Goal: Task Accomplishment & Management: Use online tool/utility

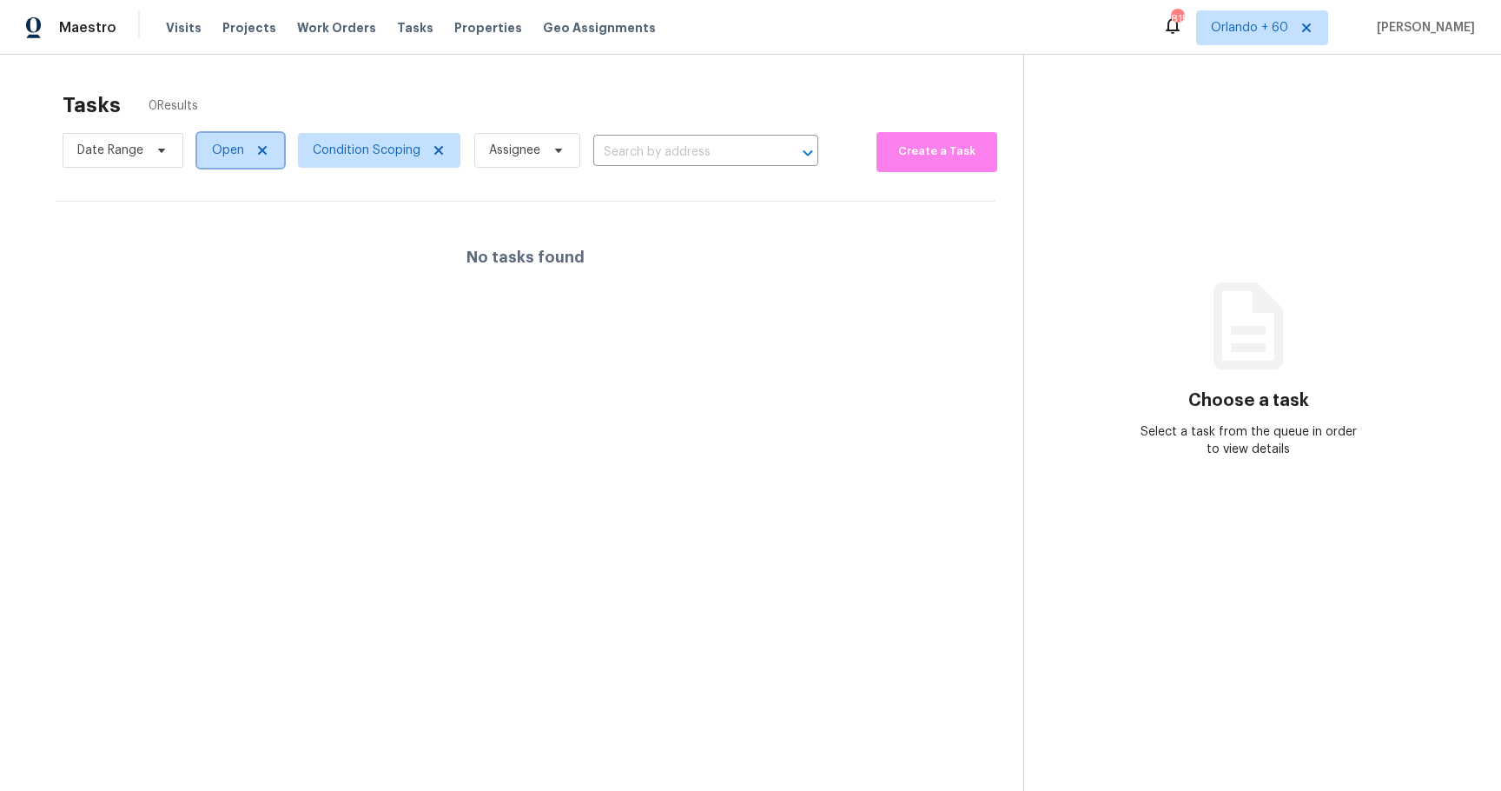
click at [258, 149] on icon at bounding box center [262, 150] width 14 height 14
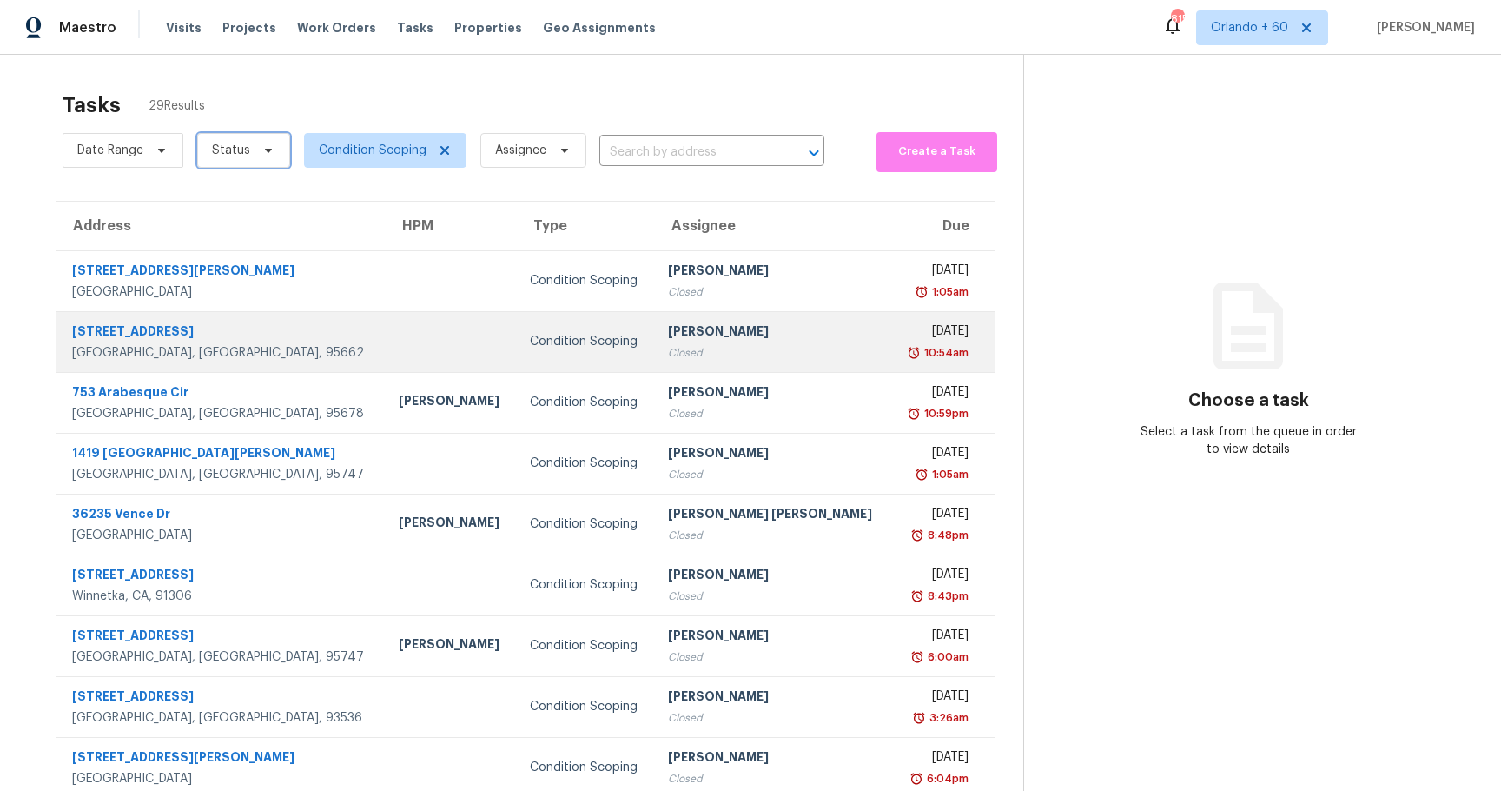
scroll to position [114, 0]
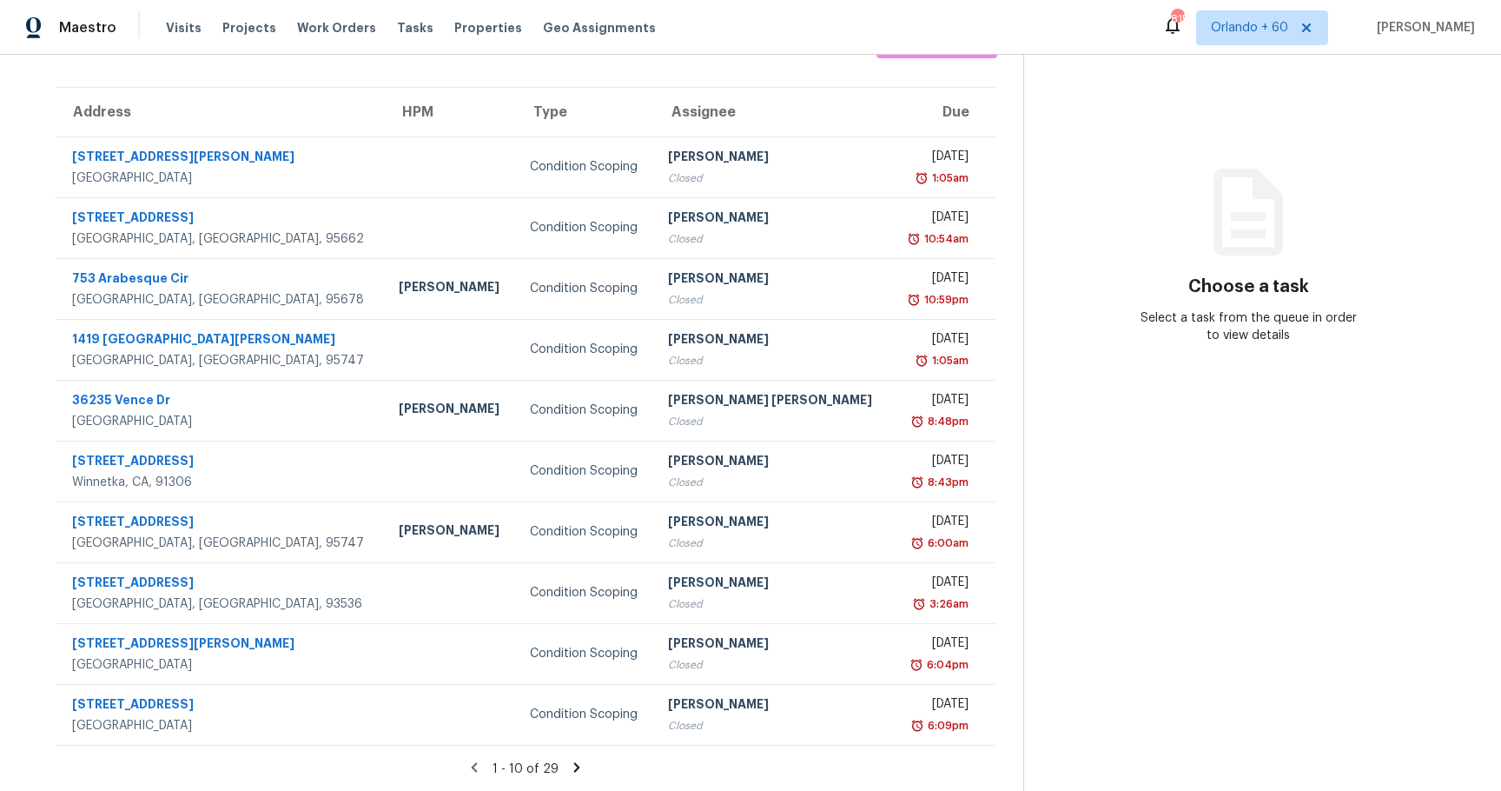
click at [575, 765] on icon at bounding box center [576, 767] width 6 height 10
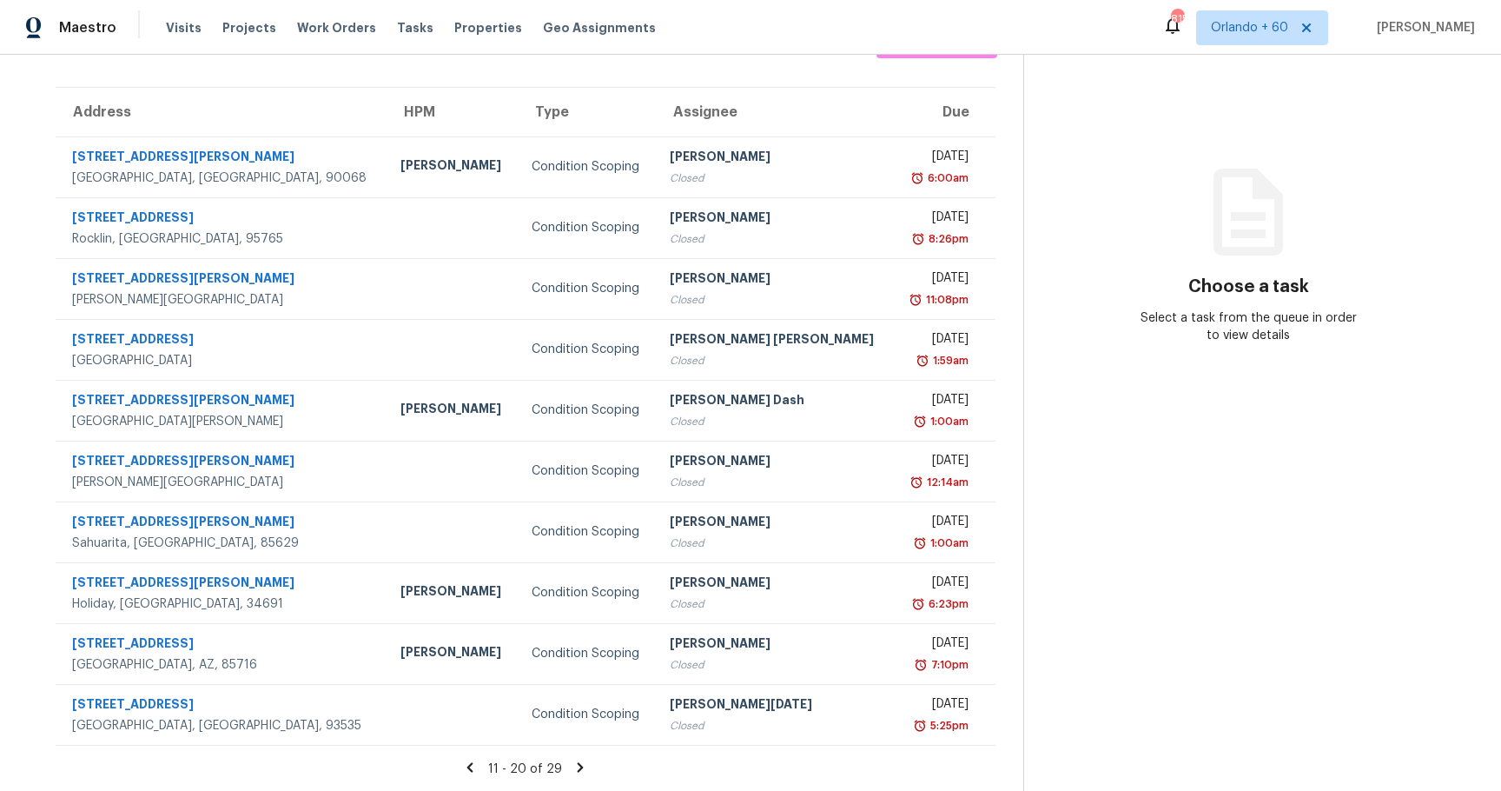
click at [580, 765] on icon at bounding box center [581, 767] width 6 height 10
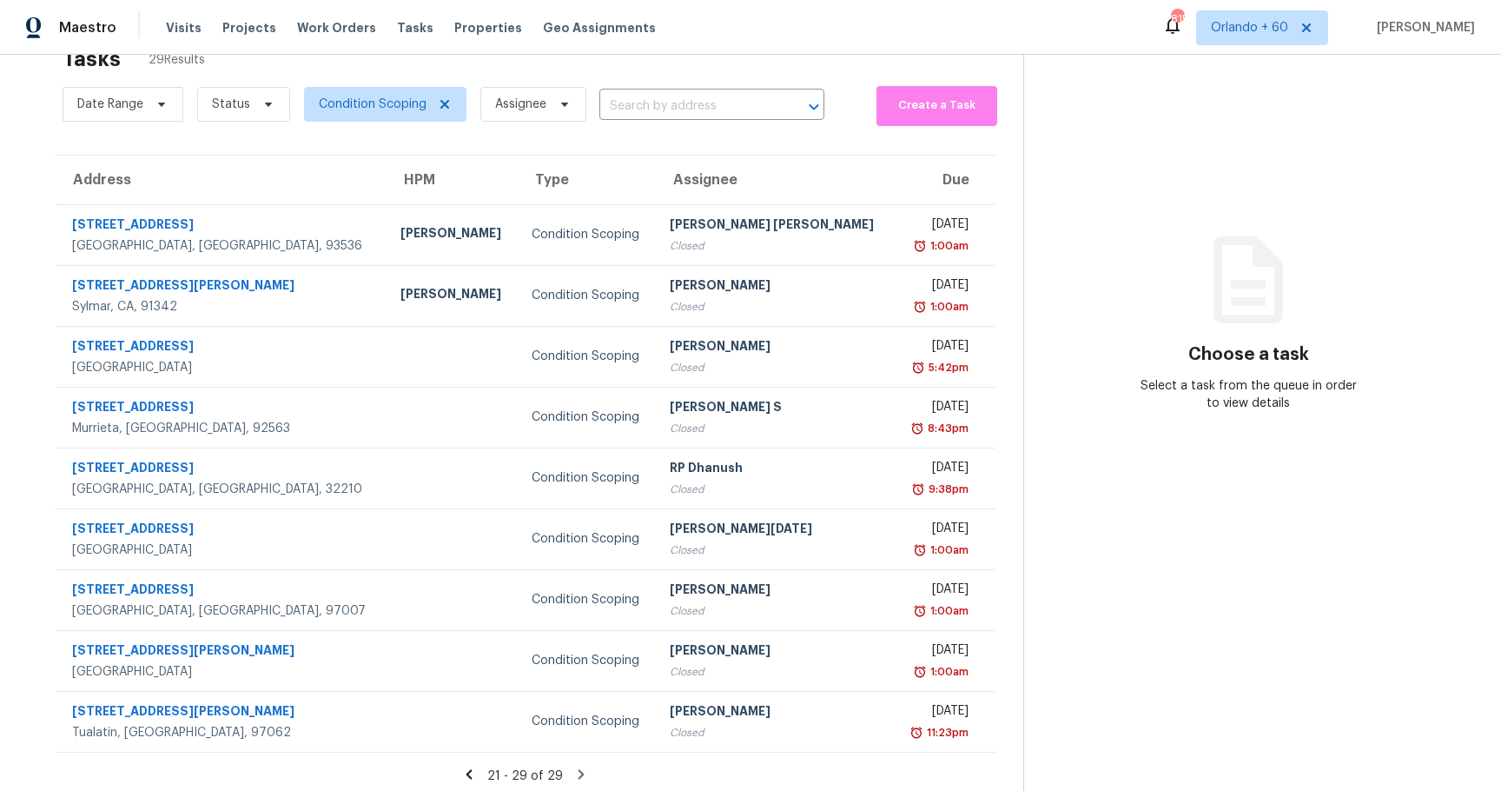
scroll to position [55, 0]
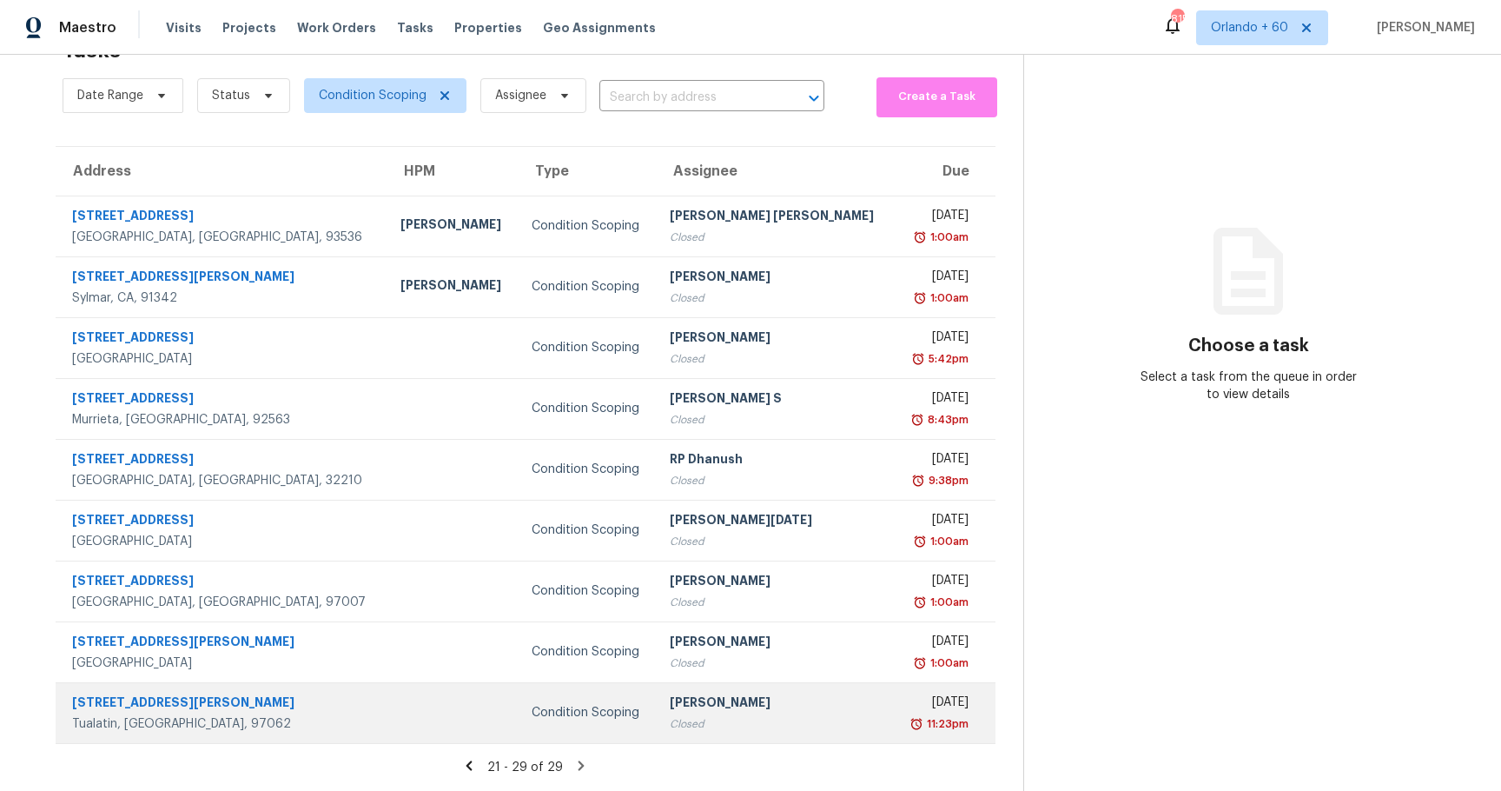
click at [538, 711] on div "Condition Scoping" at bounding box center [587, 712] width 110 height 17
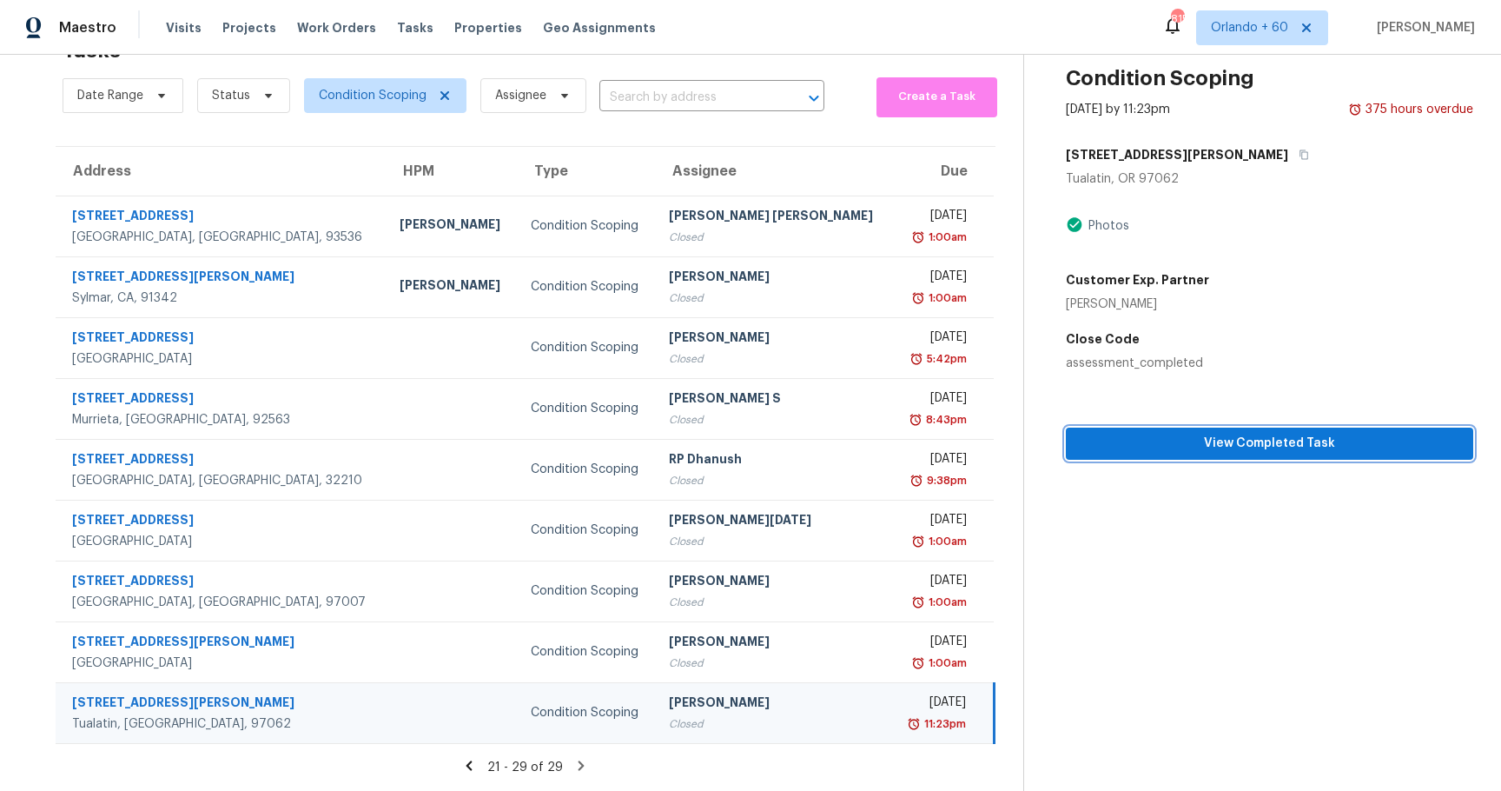
click at [1298, 449] on span "View Completed Task" at bounding box center [1270, 444] width 380 height 22
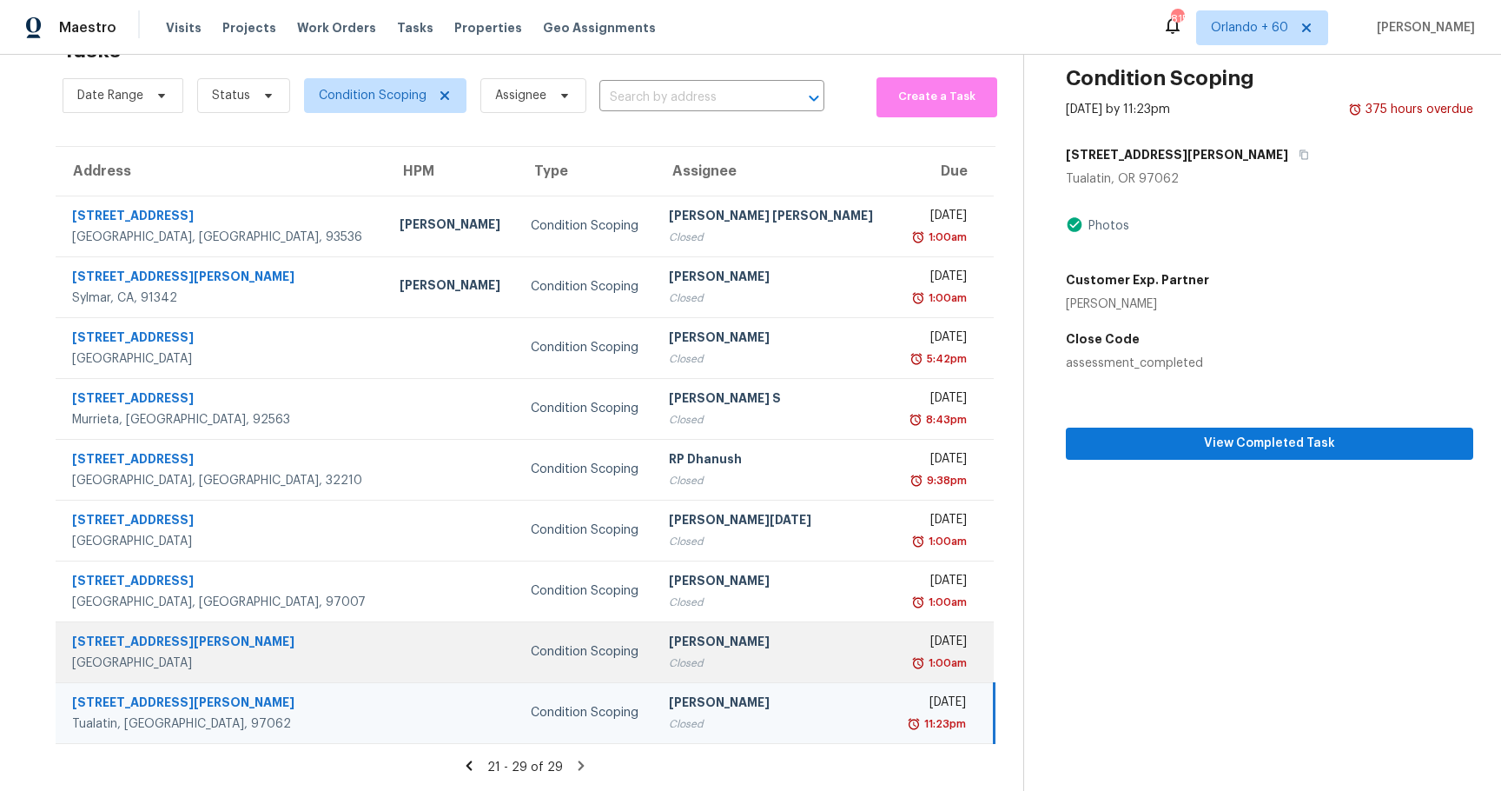
click at [577, 654] on div "Condition Scoping" at bounding box center [586, 651] width 110 height 17
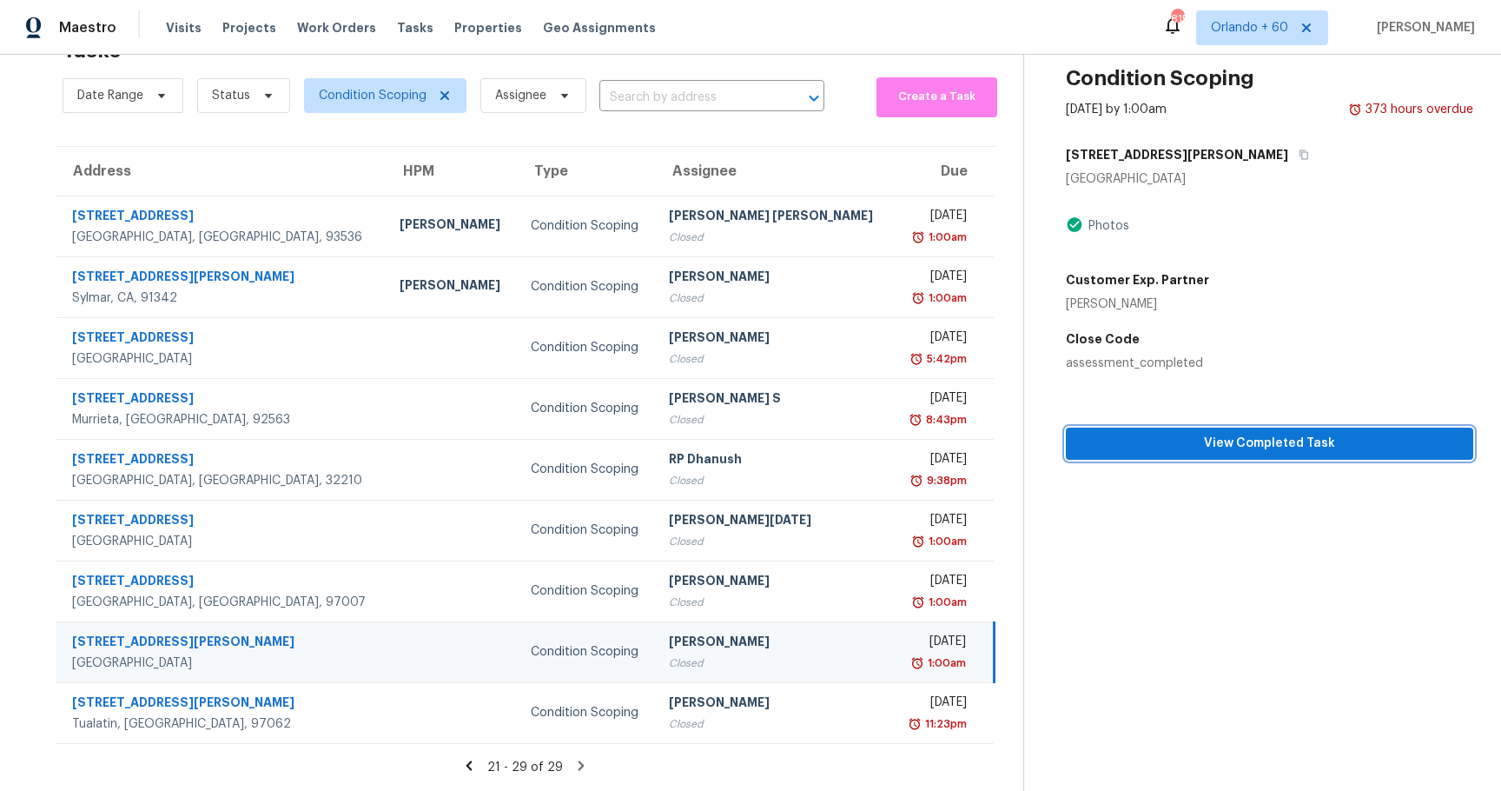
click at [1201, 447] on span "View Completed Task" at bounding box center [1270, 444] width 380 height 22
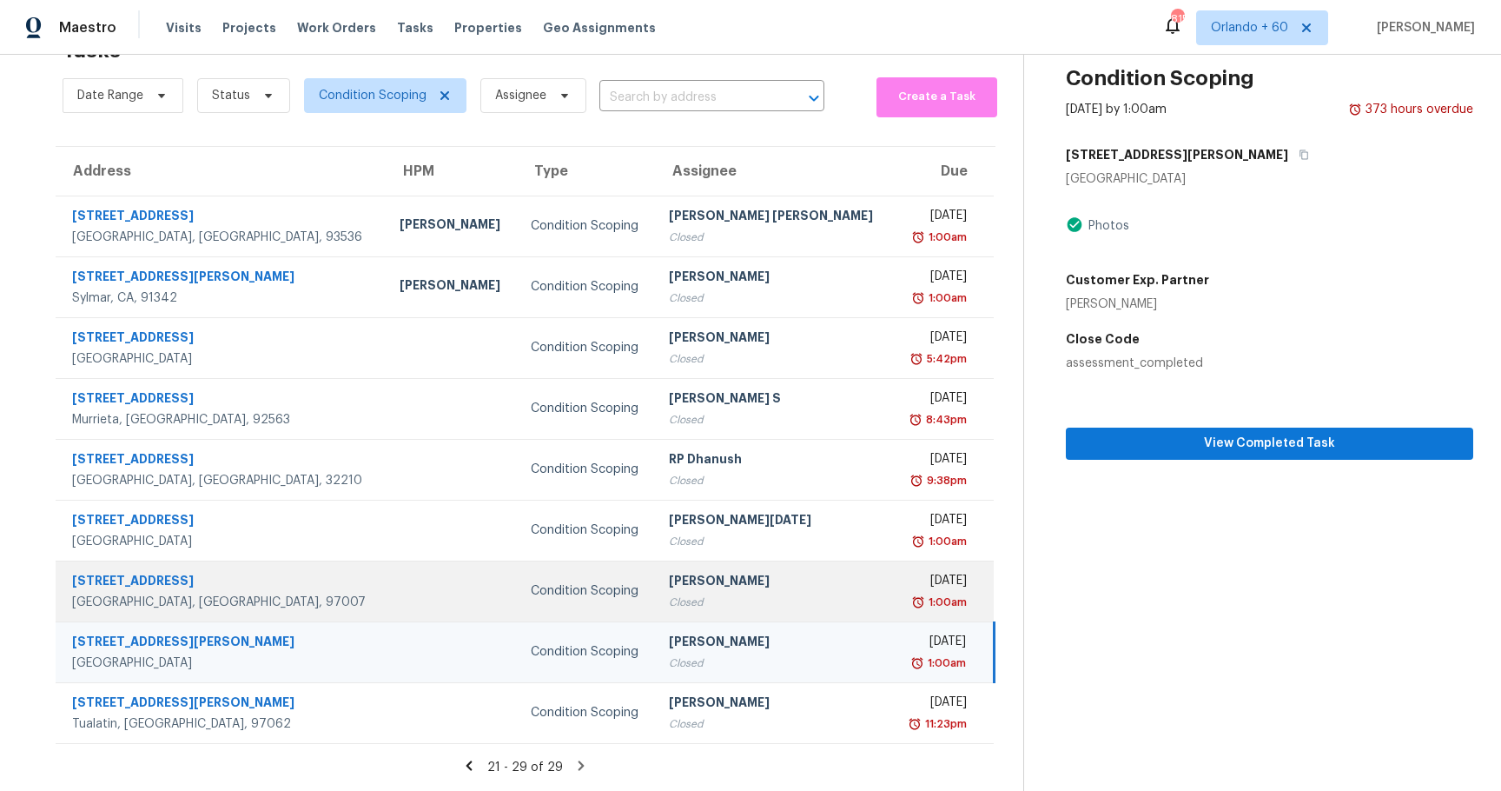
click at [601, 594] on div "Condition Scoping" at bounding box center [586, 590] width 110 height 17
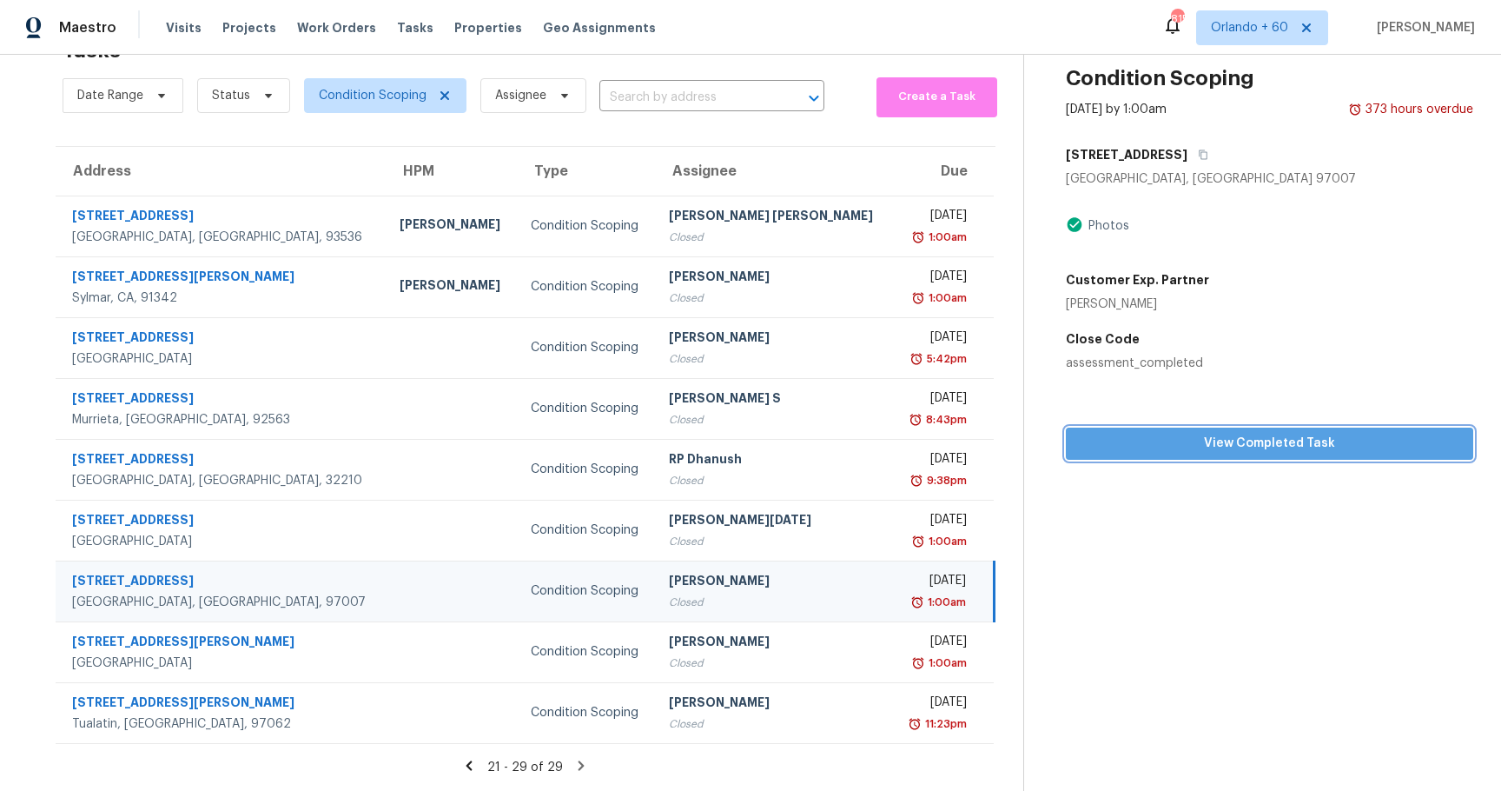
click at [1261, 437] on span "View Completed Task" at bounding box center [1270, 444] width 380 height 22
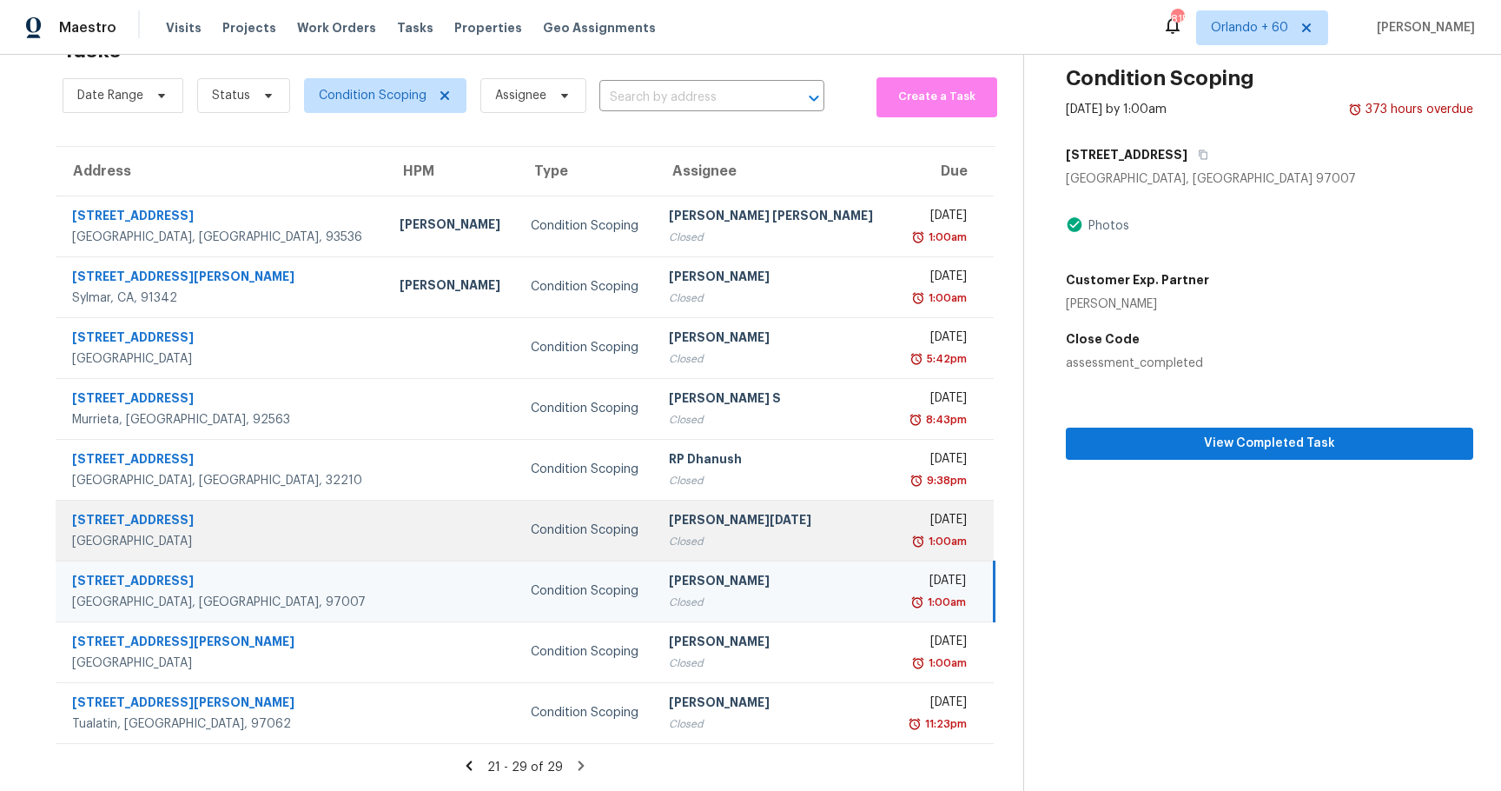
click at [586, 538] on div "Condition Scoping" at bounding box center [586, 529] width 110 height 17
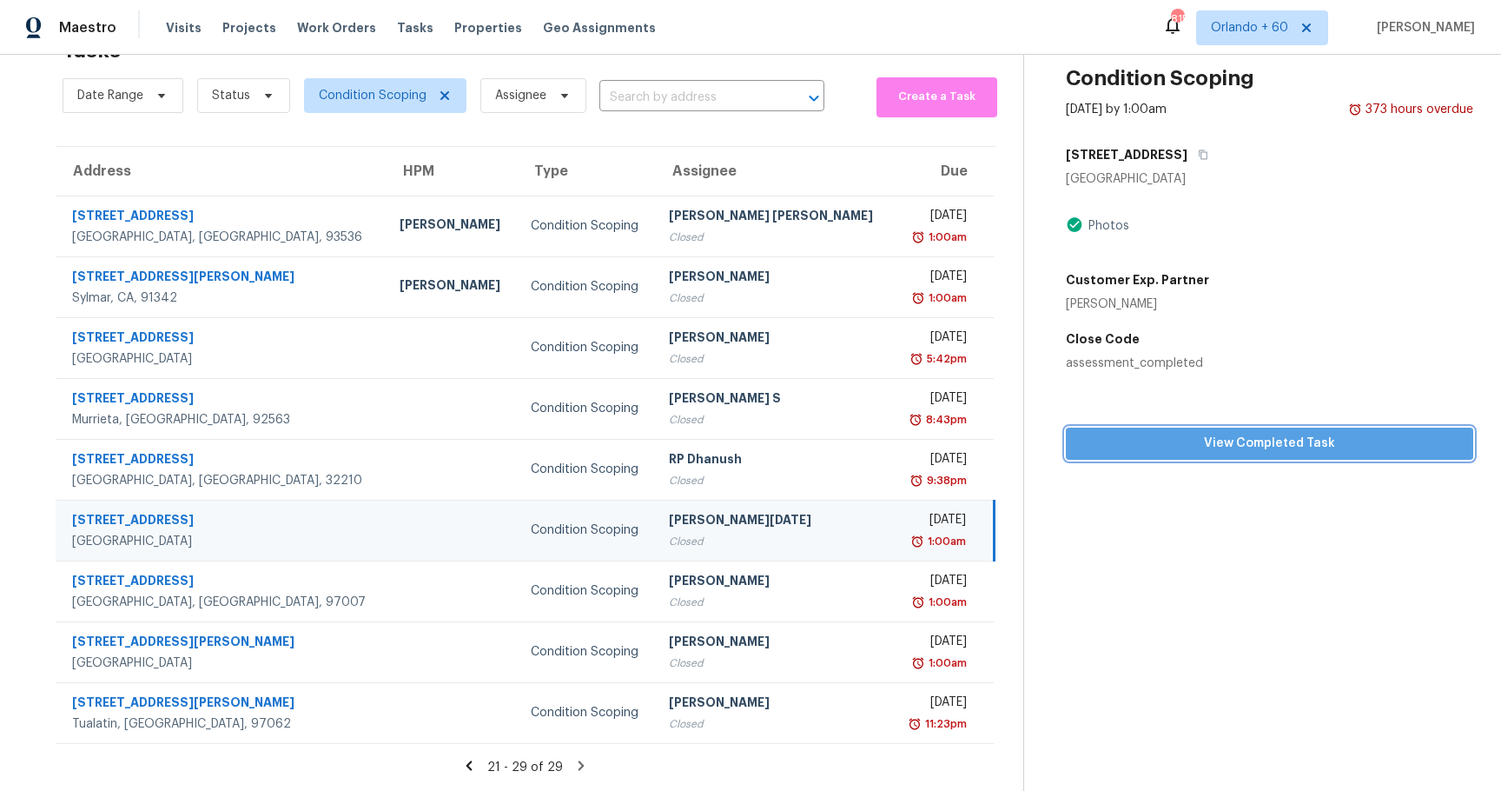
click at [1293, 438] on span "View Completed Task" at bounding box center [1270, 444] width 380 height 22
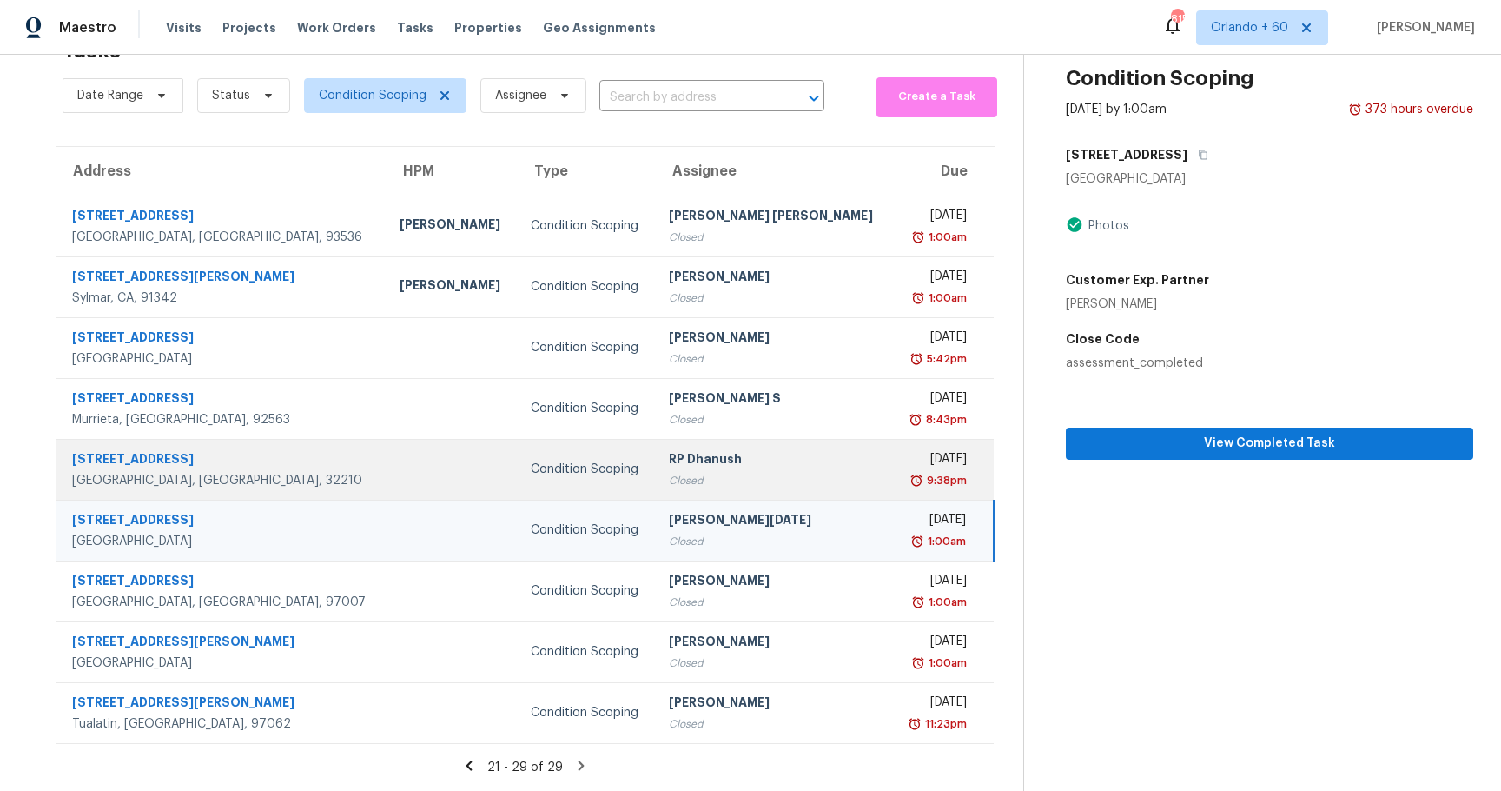
click at [534, 478] on td "Condition Scoping" at bounding box center [586, 469] width 138 height 61
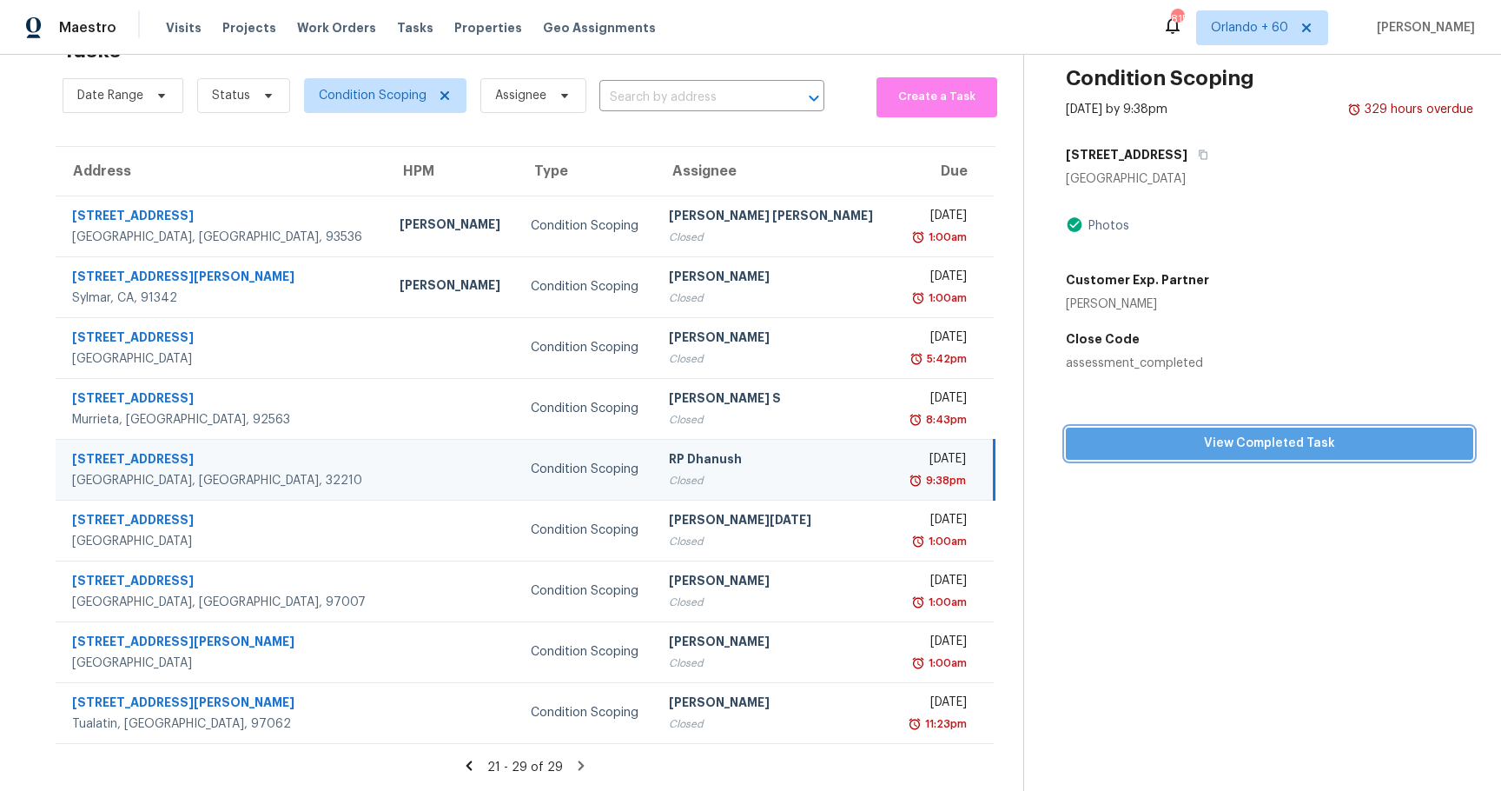
click at [1292, 450] on span "View Completed Task" at bounding box center [1270, 444] width 380 height 22
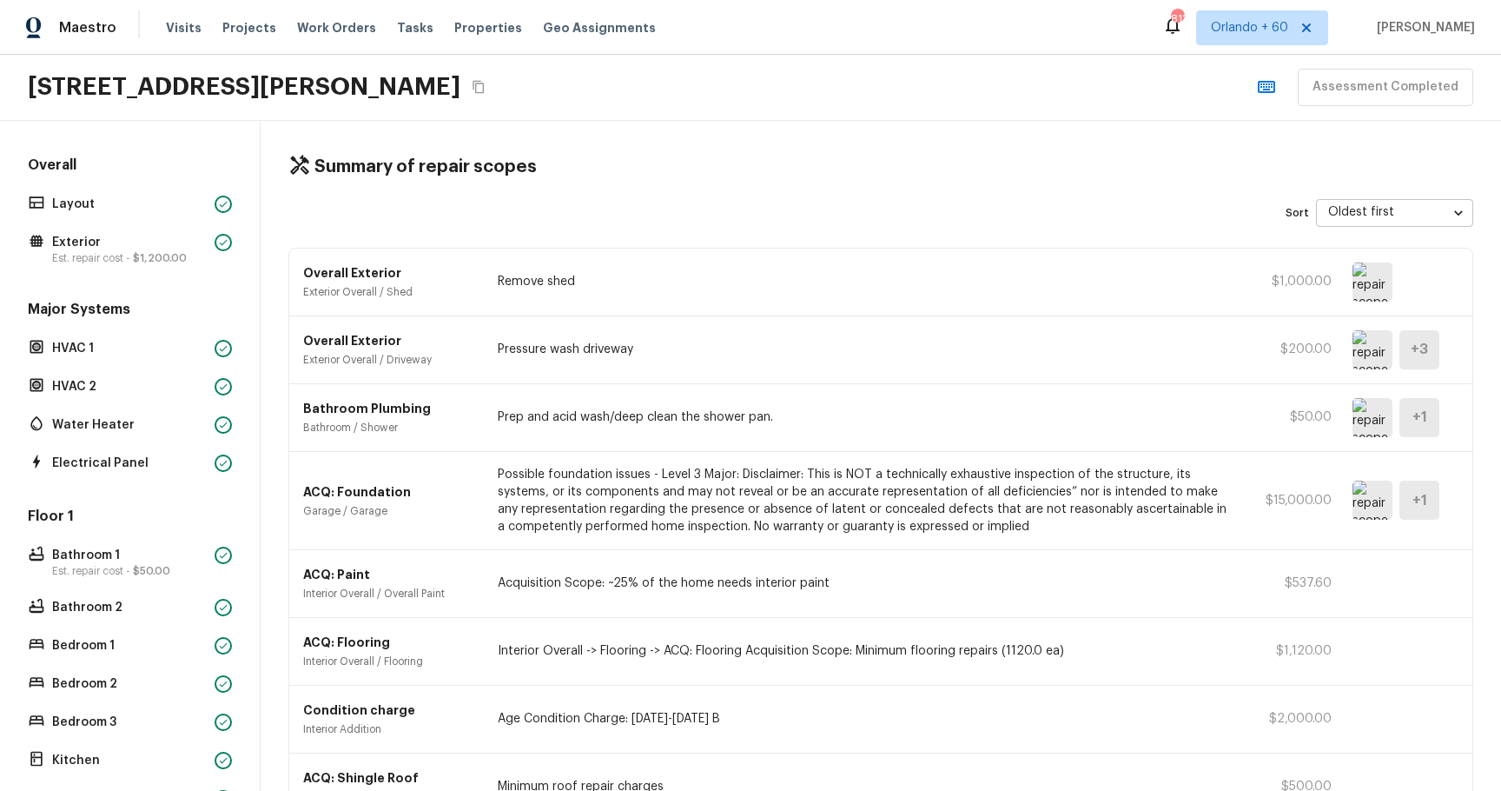
type input "area"
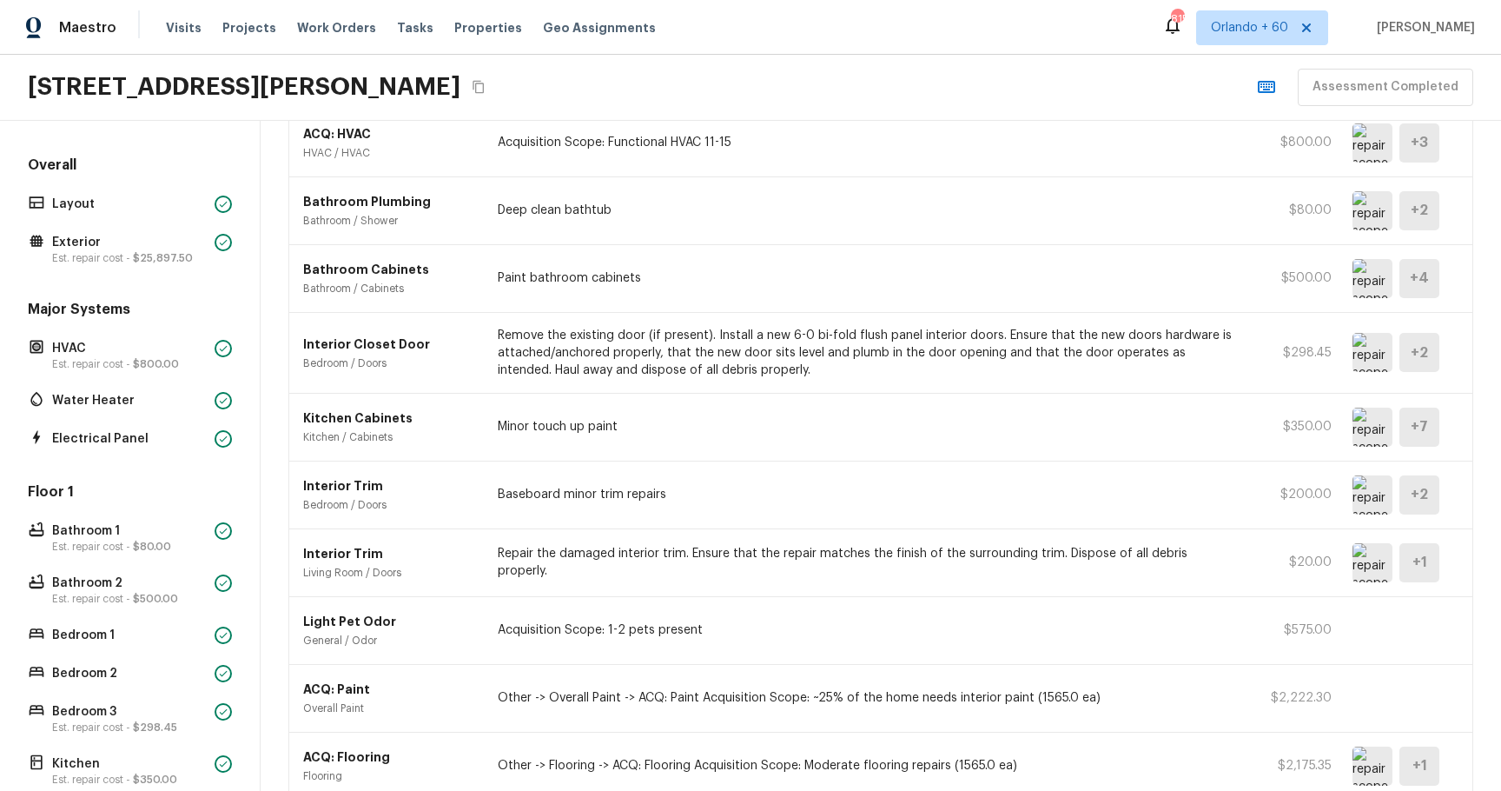
scroll to position [917, 0]
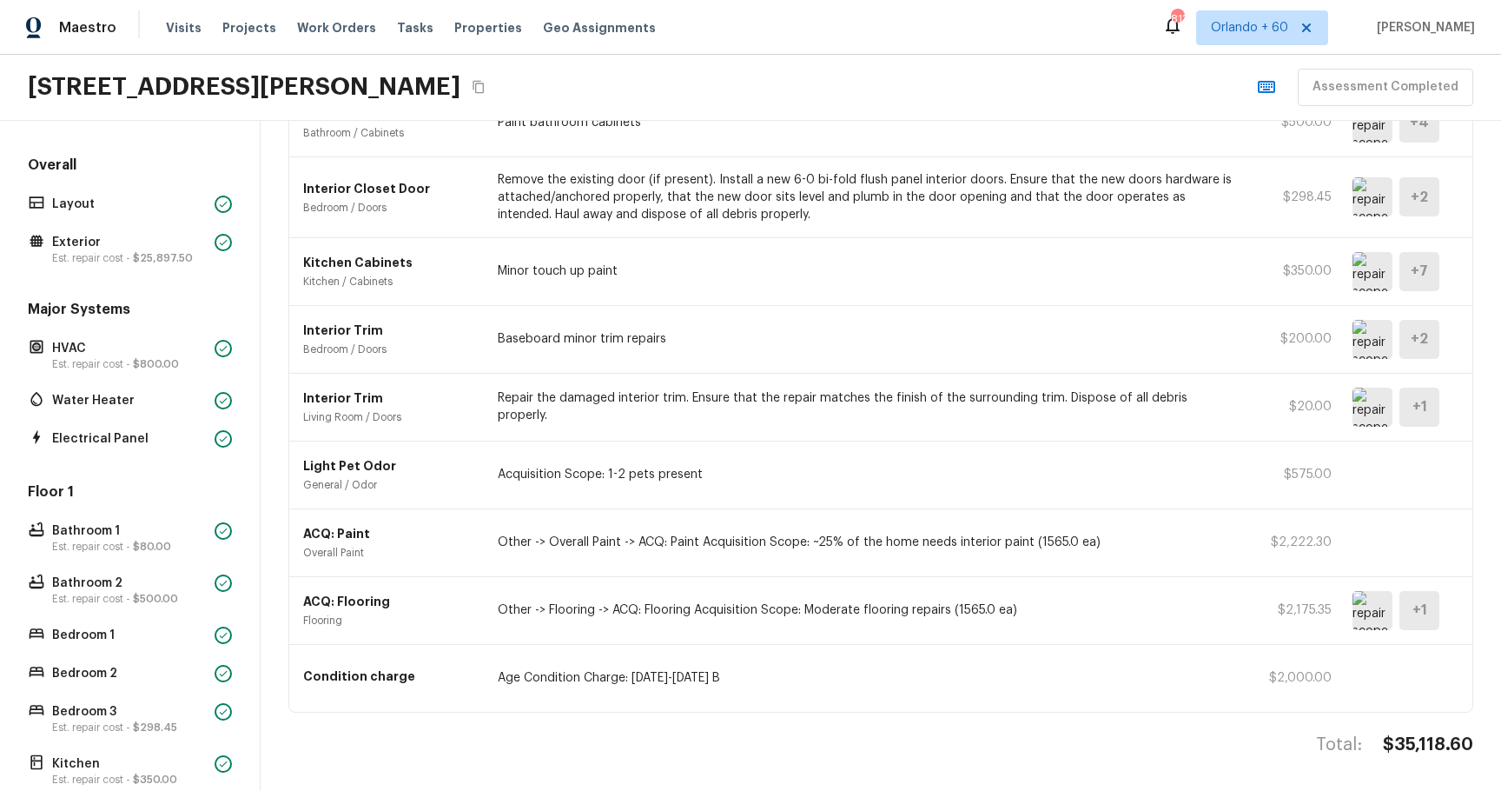
type input "area"
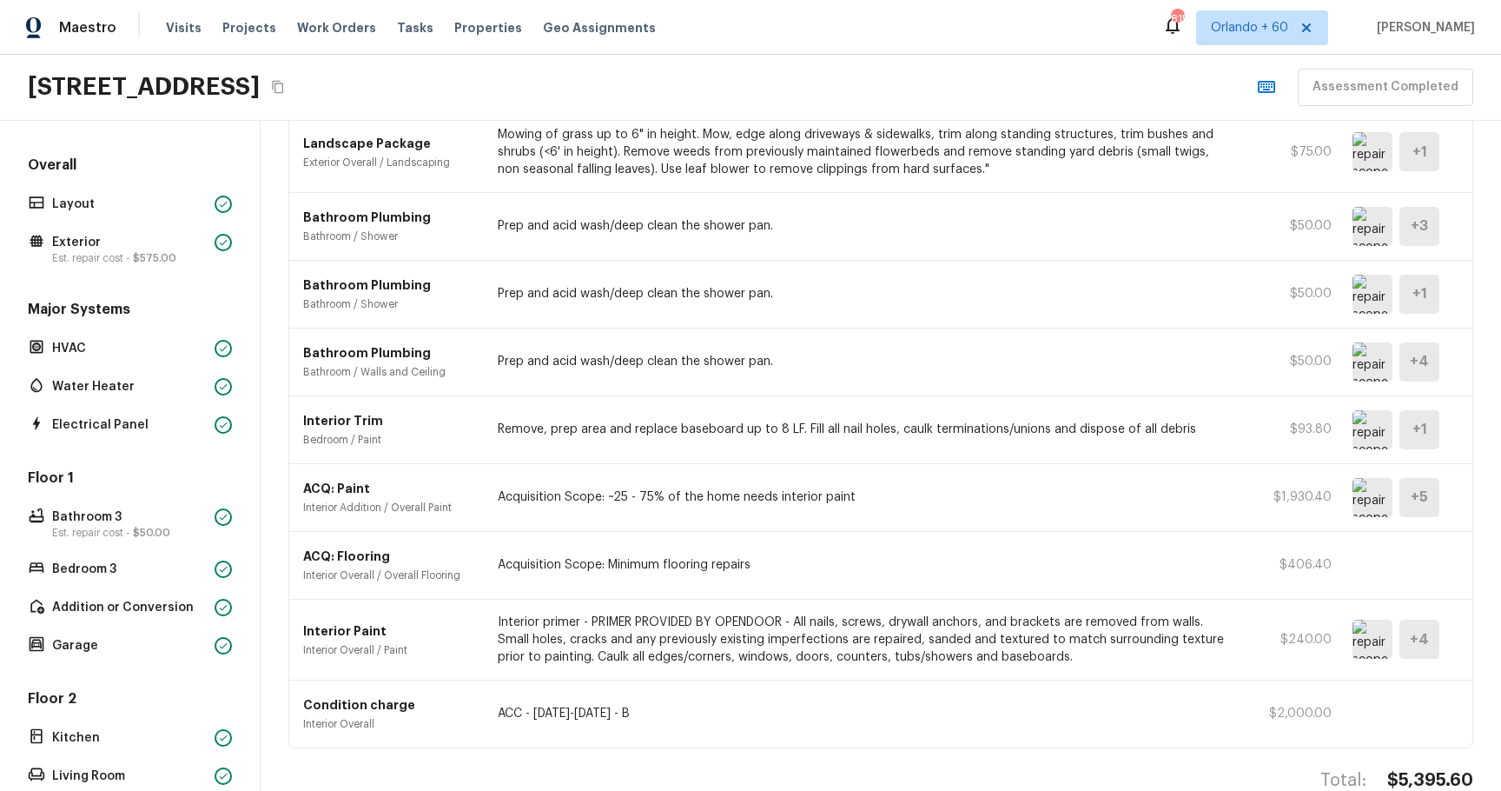
scroll to position [240, 0]
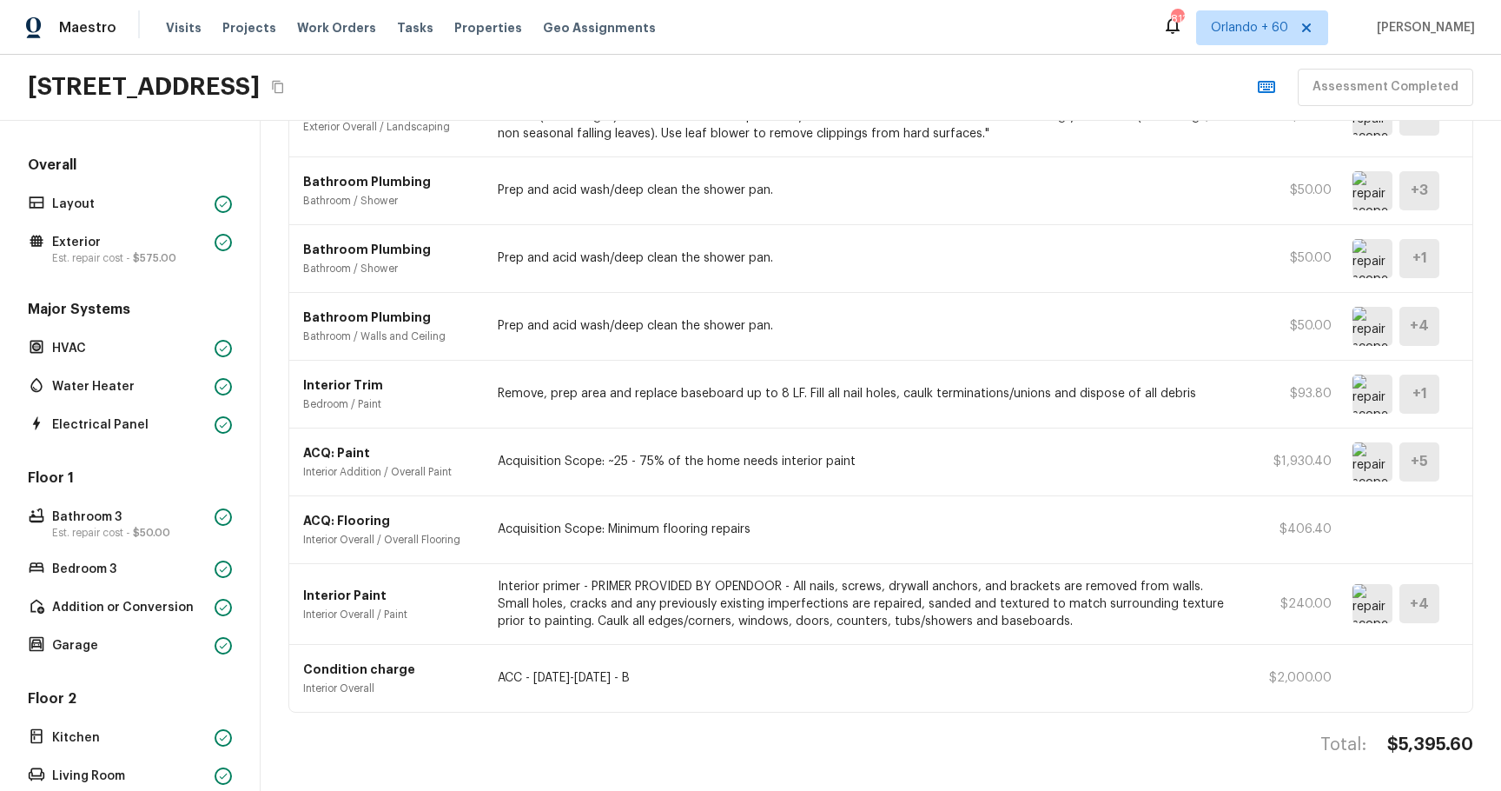
type input "area"
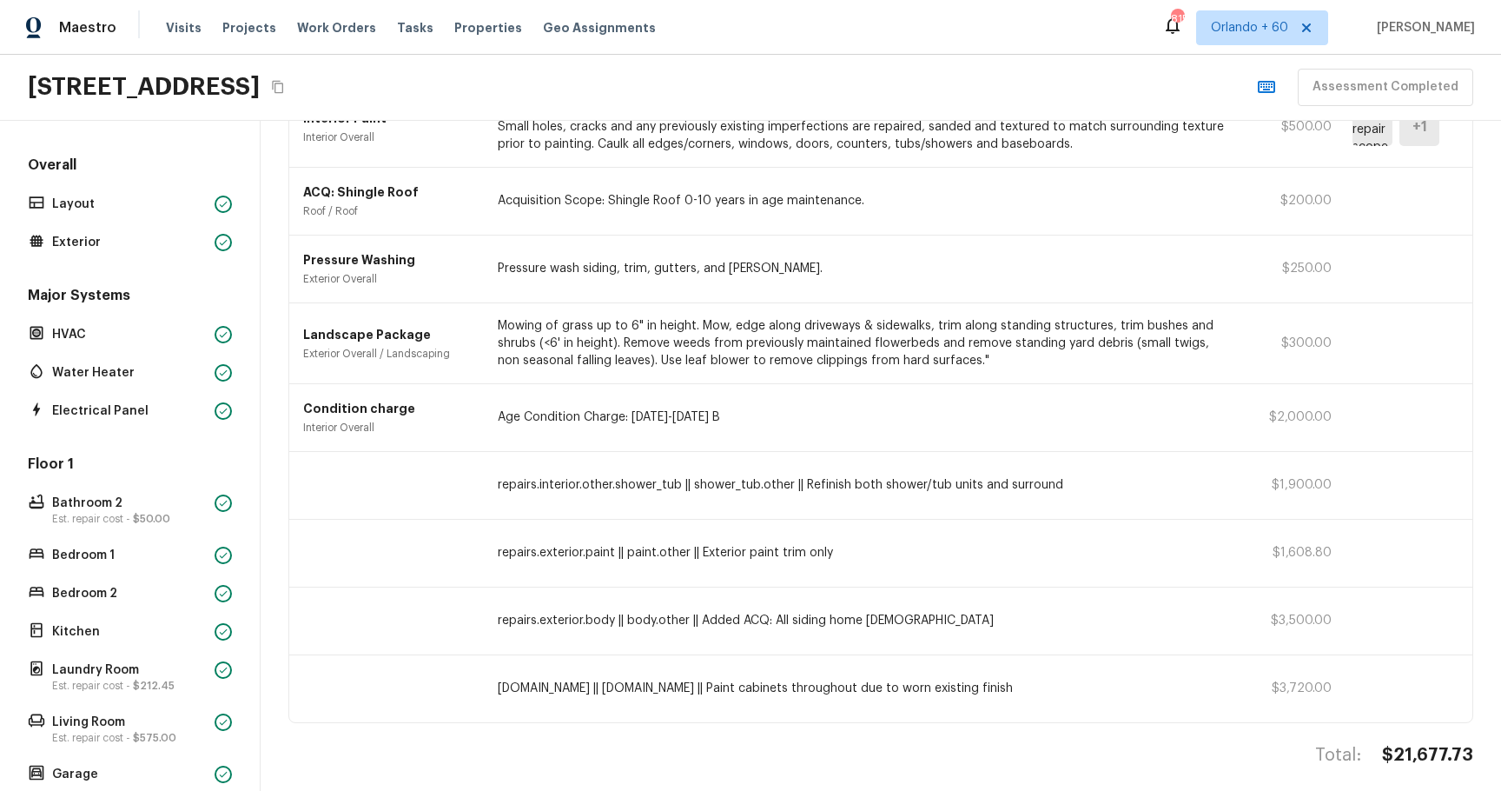
scroll to position [599, 0]
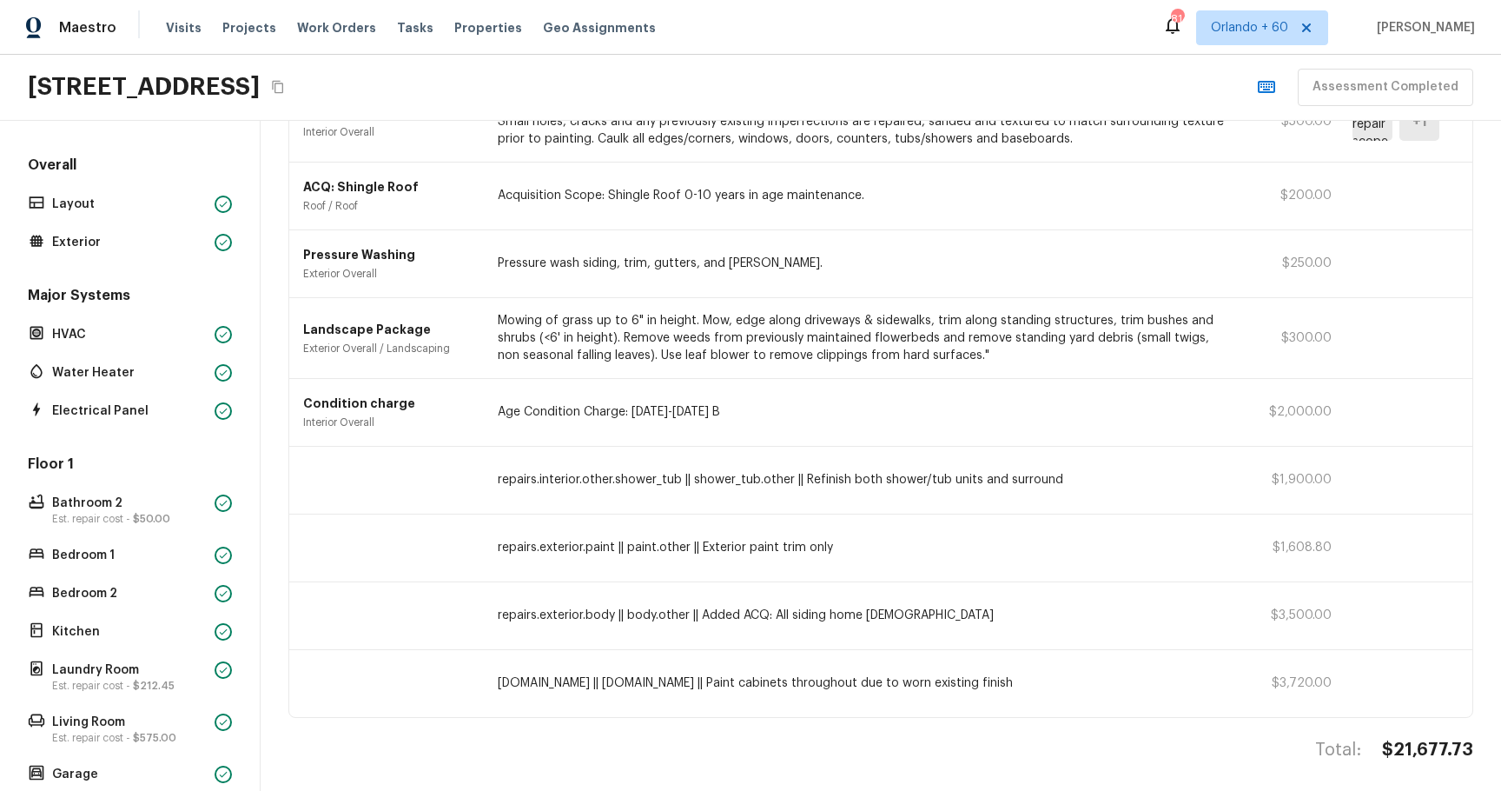
click at [1421, 236] on div "Pressure Washing Exterior Overall Pressure wash siding, trim, gutters, and [PER…" at bounding box center [880, 264] width 1183 height 68
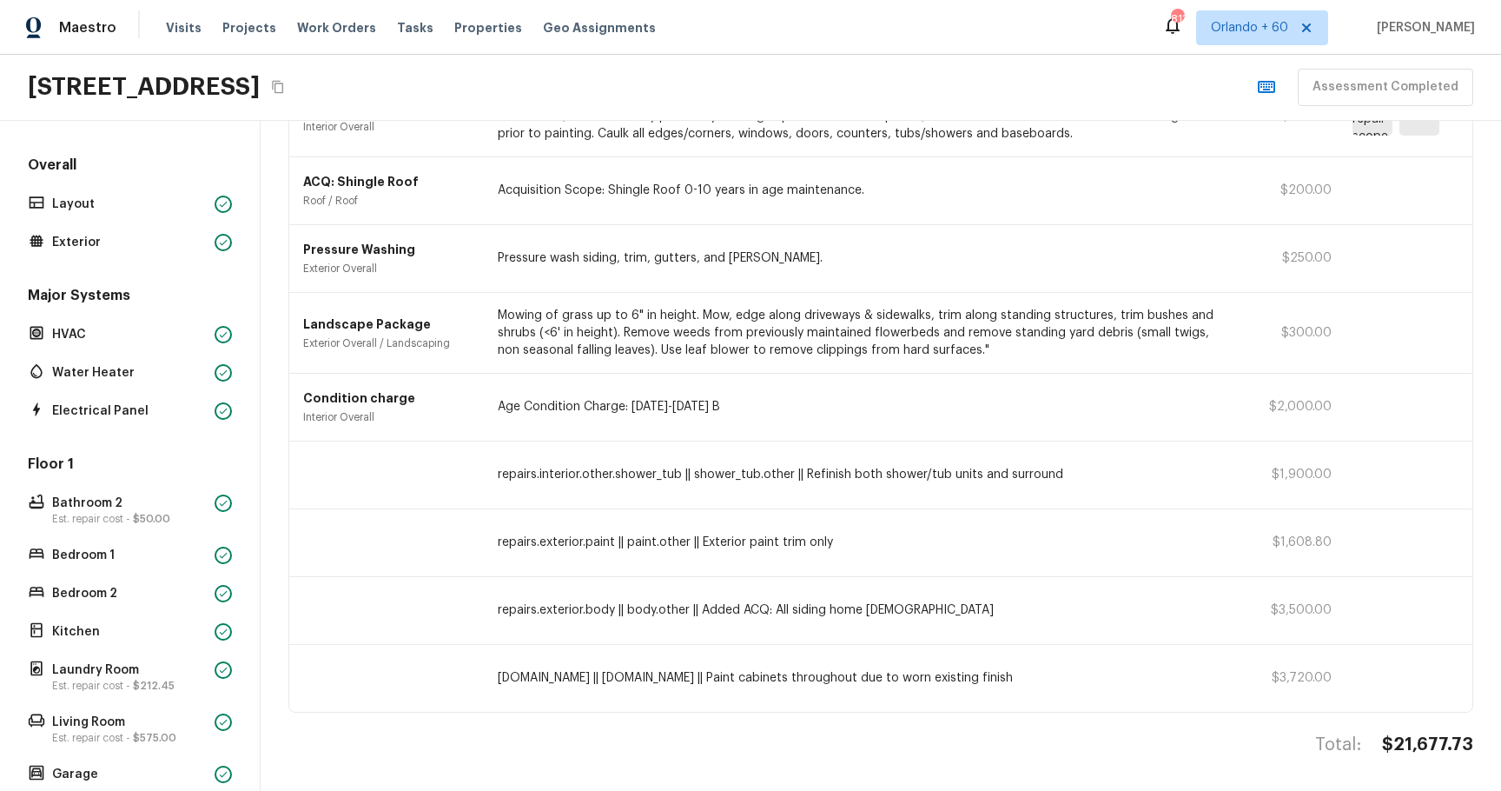
scroll to position [0, 0]
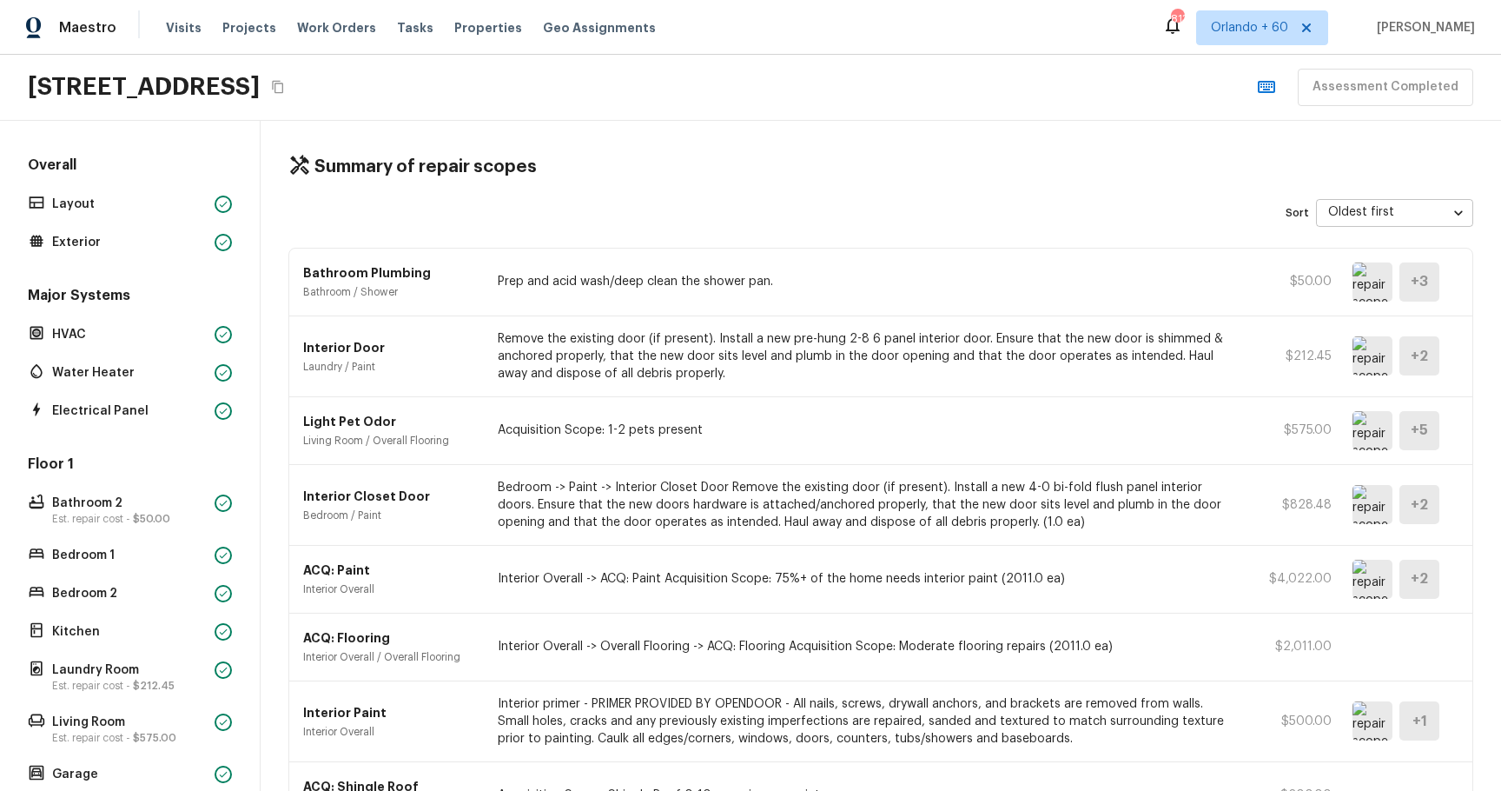
click at [1436, 216] on body "Maestro Visits Projects Work Orders Tasks Properties Geo Assignments 813 [GEOGR…" at bounding box center [750, 395] width 1501 height 791
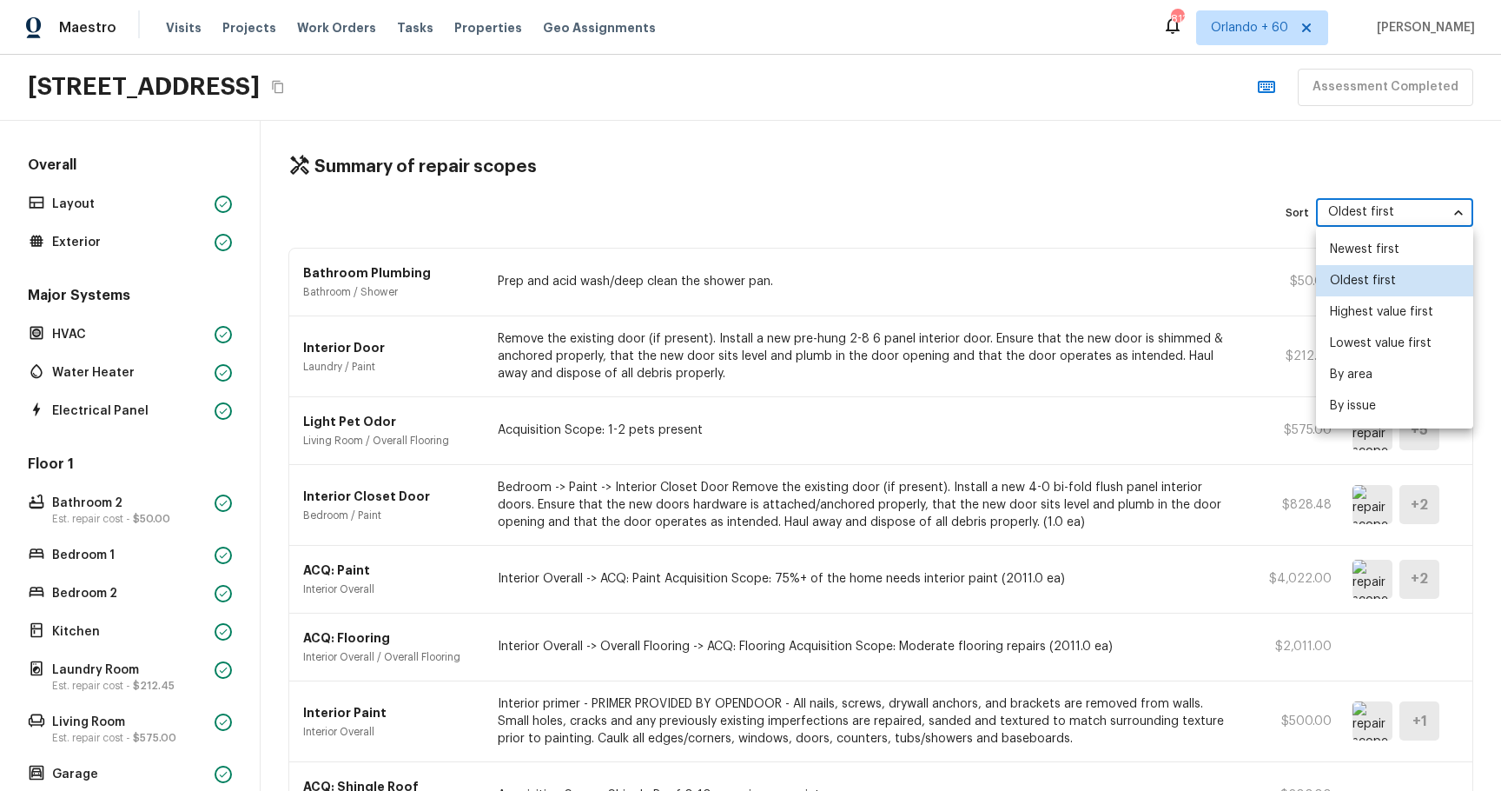
click at [1360, 377] on li "By area" at bounding box center [1394, 374] width 157 height 31
type input "area"
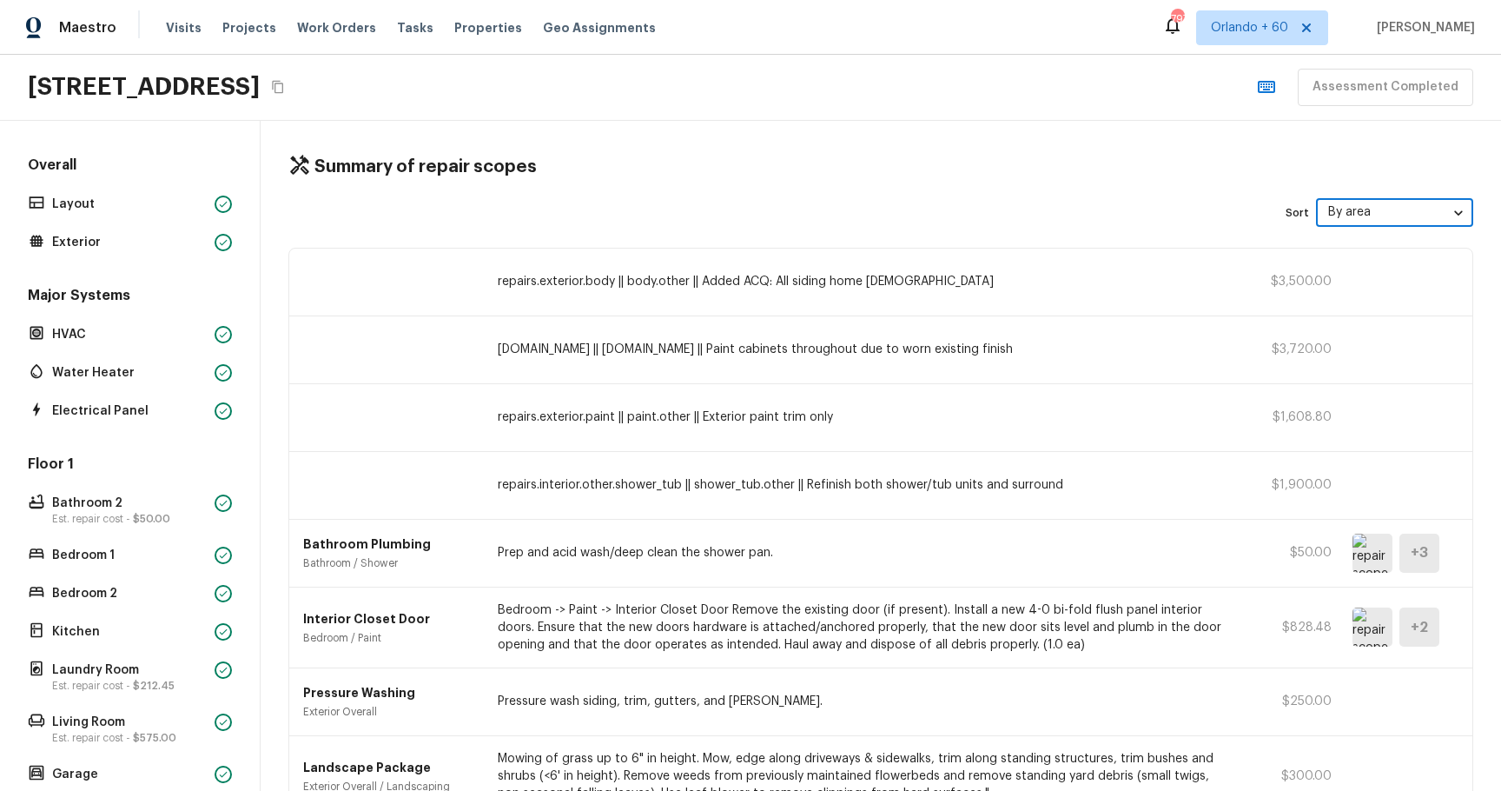
click at [1413, 559] on h5 "+ 3" at bounding box center [1419, 552] width 17 height 19
click at [1375, 554] on img at bounding box center [1373, 552] width 40 height 39
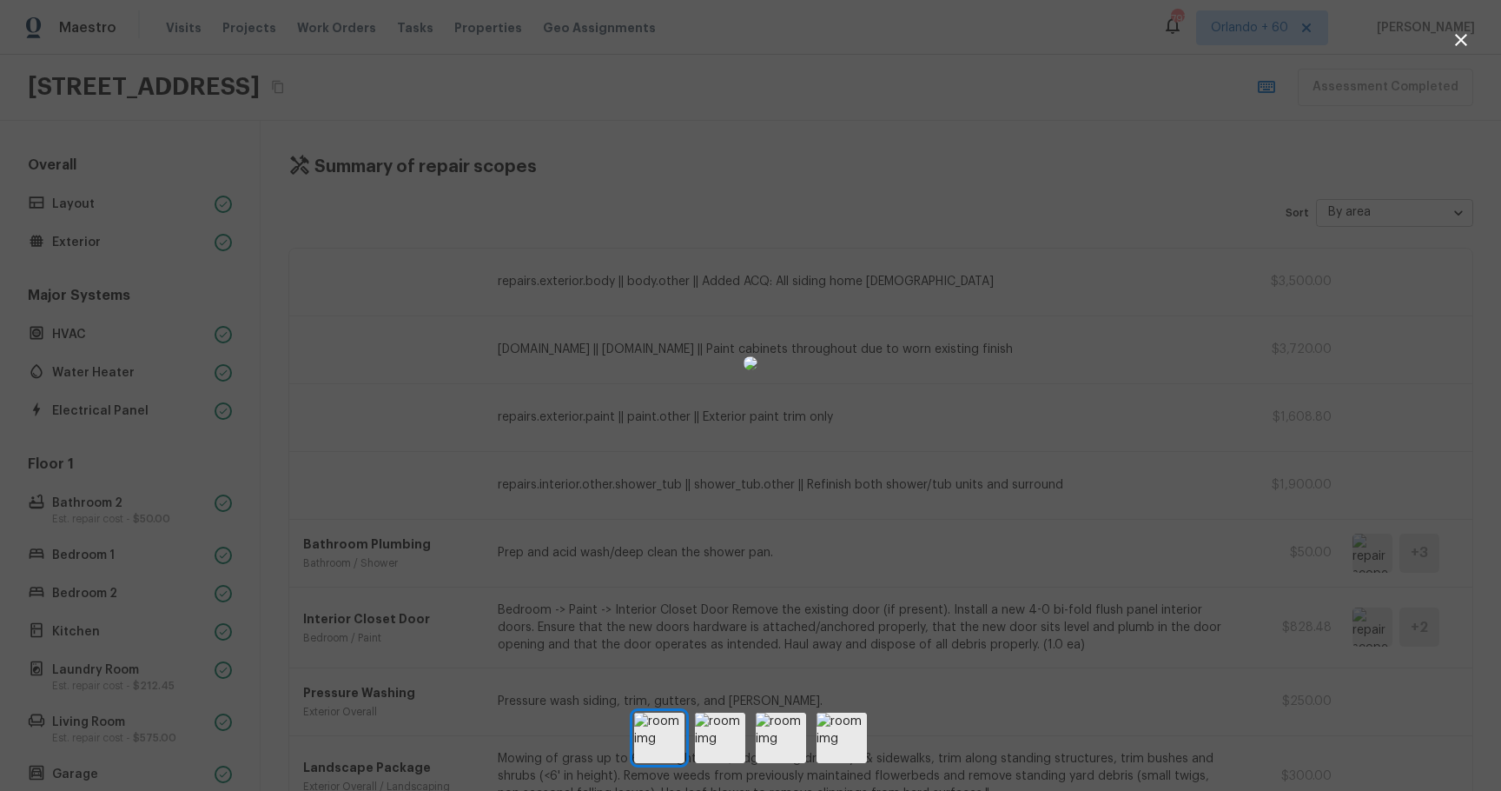
click at [1452, 43] on icon "button" at bounding box center [1461, 40] width 21 height 21
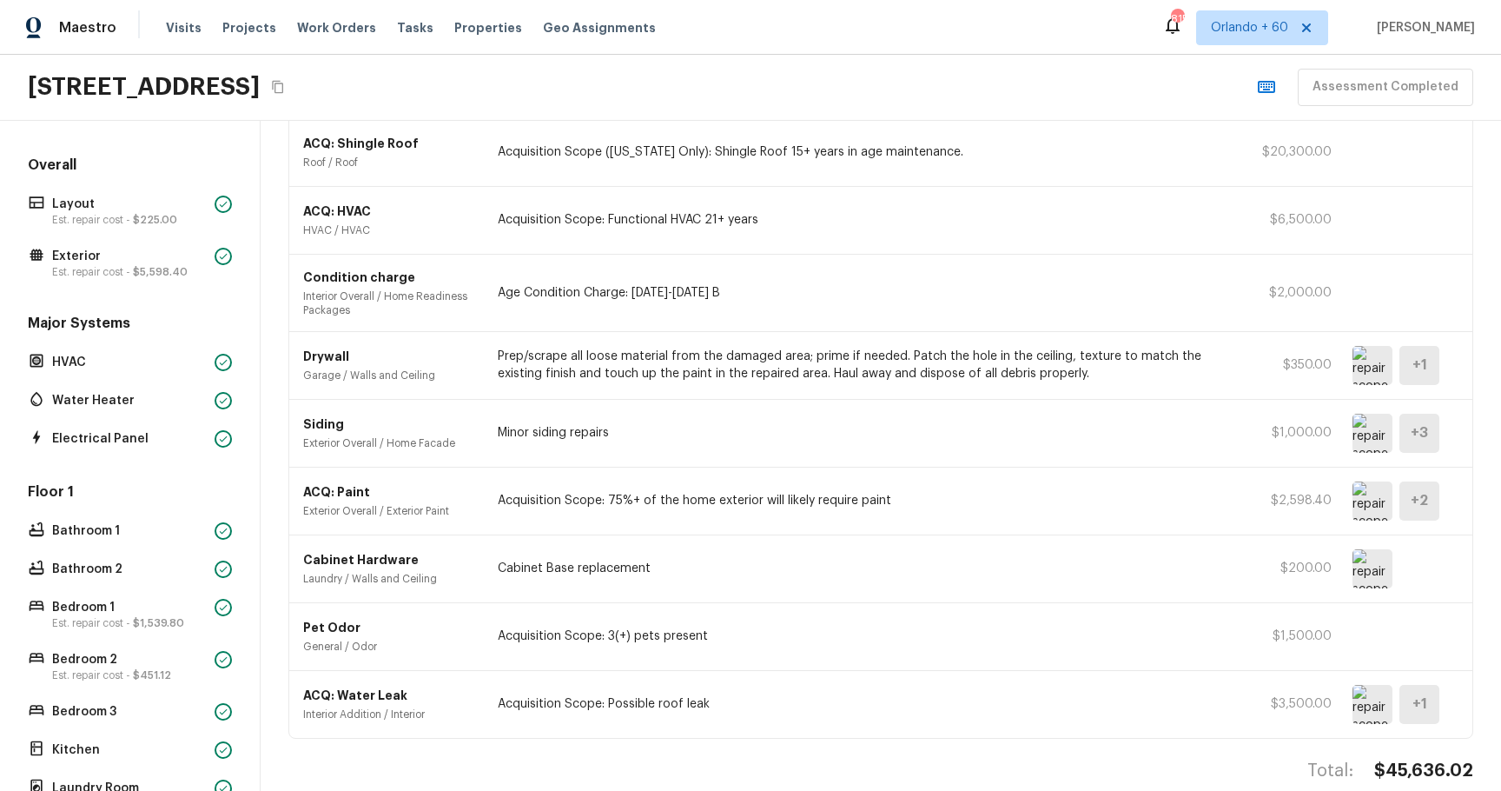
scroll to position [763, 0]
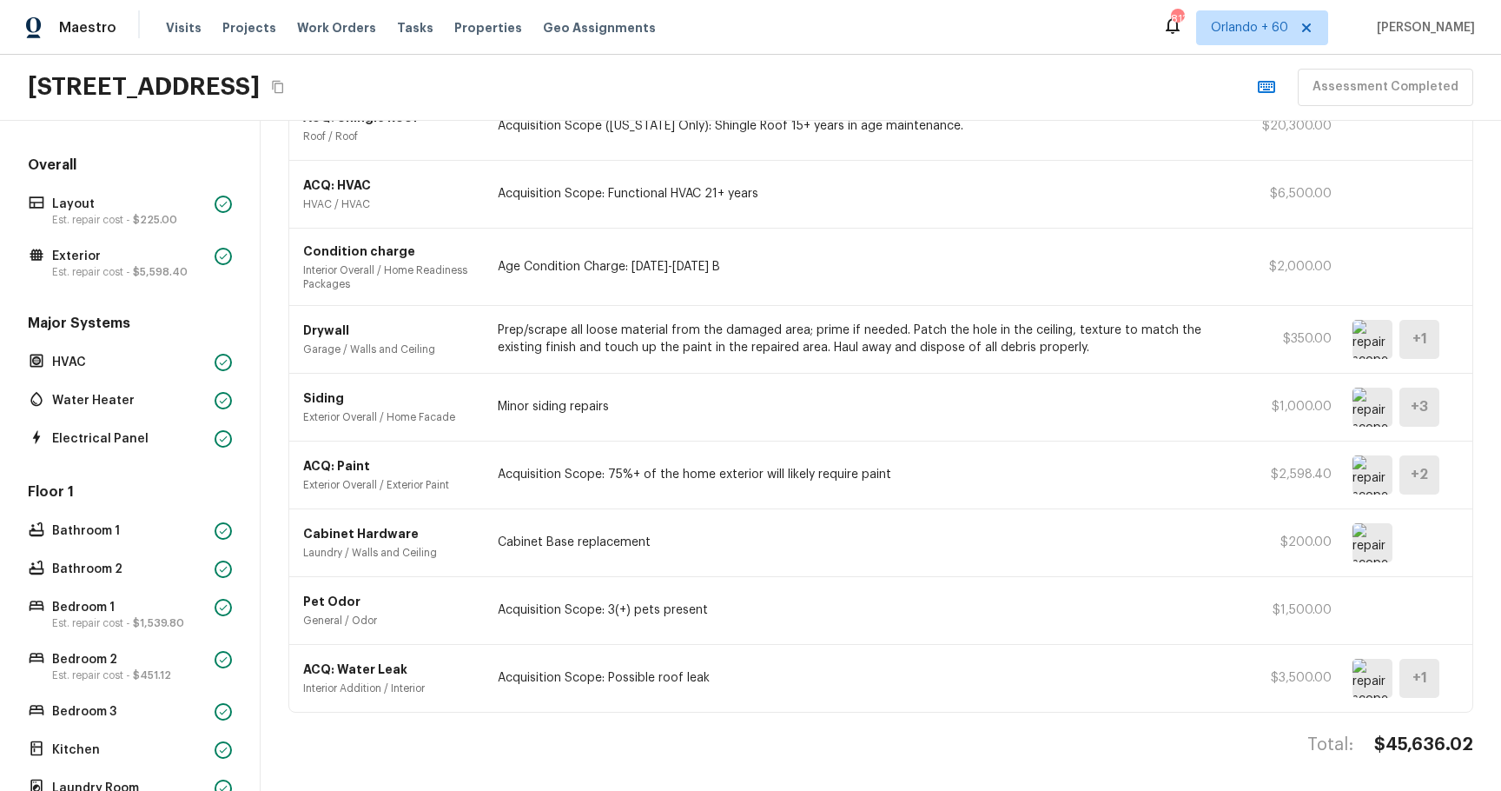
type input "area"
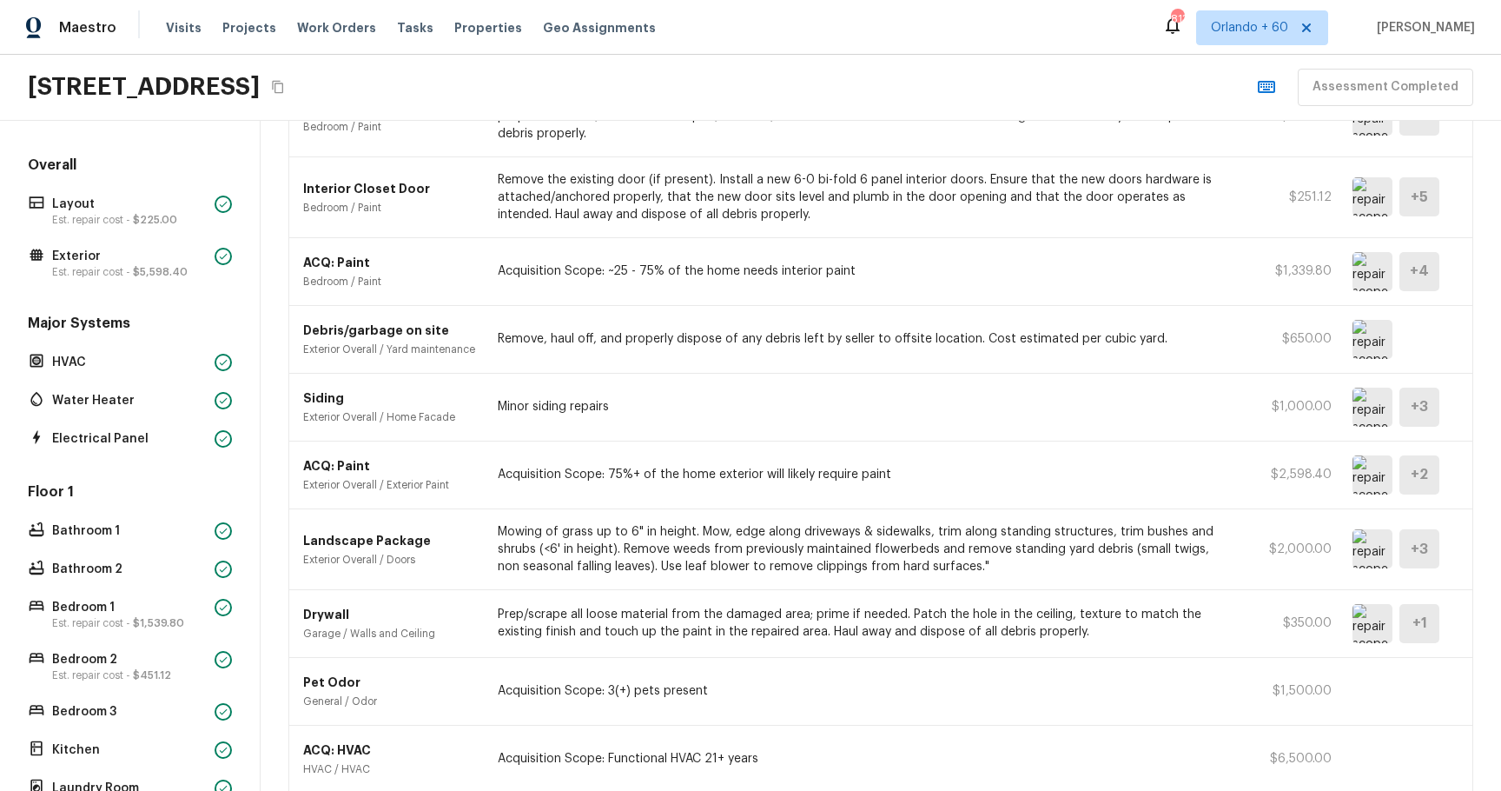
scroll to position [0, 0]
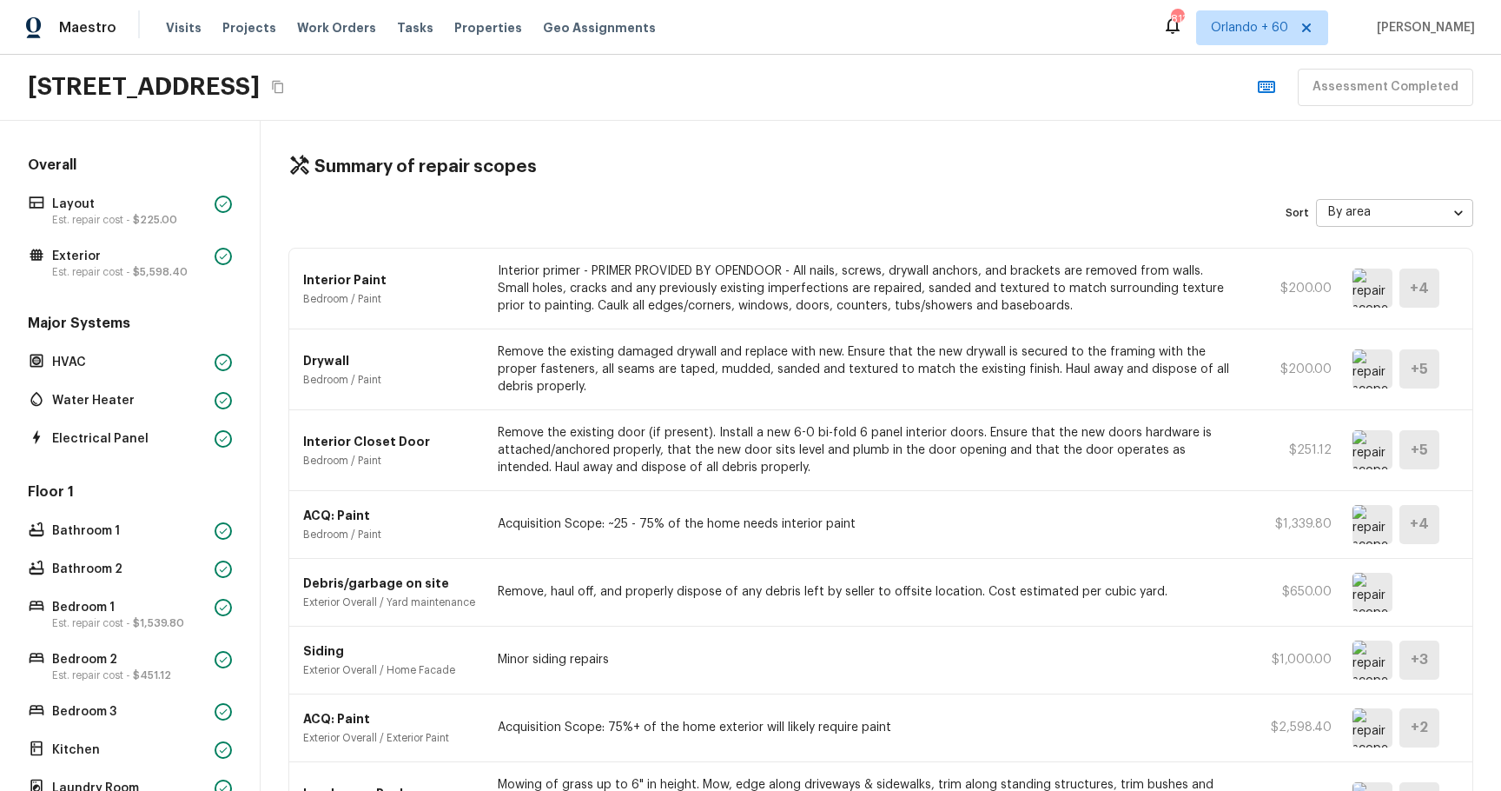
click at [1427, 207] on body "Maestro Visits Projects Work Orders Tasks Properties Geo Assignments 813 Orland…" at bounding box center [750, 395] width 1501 height 791
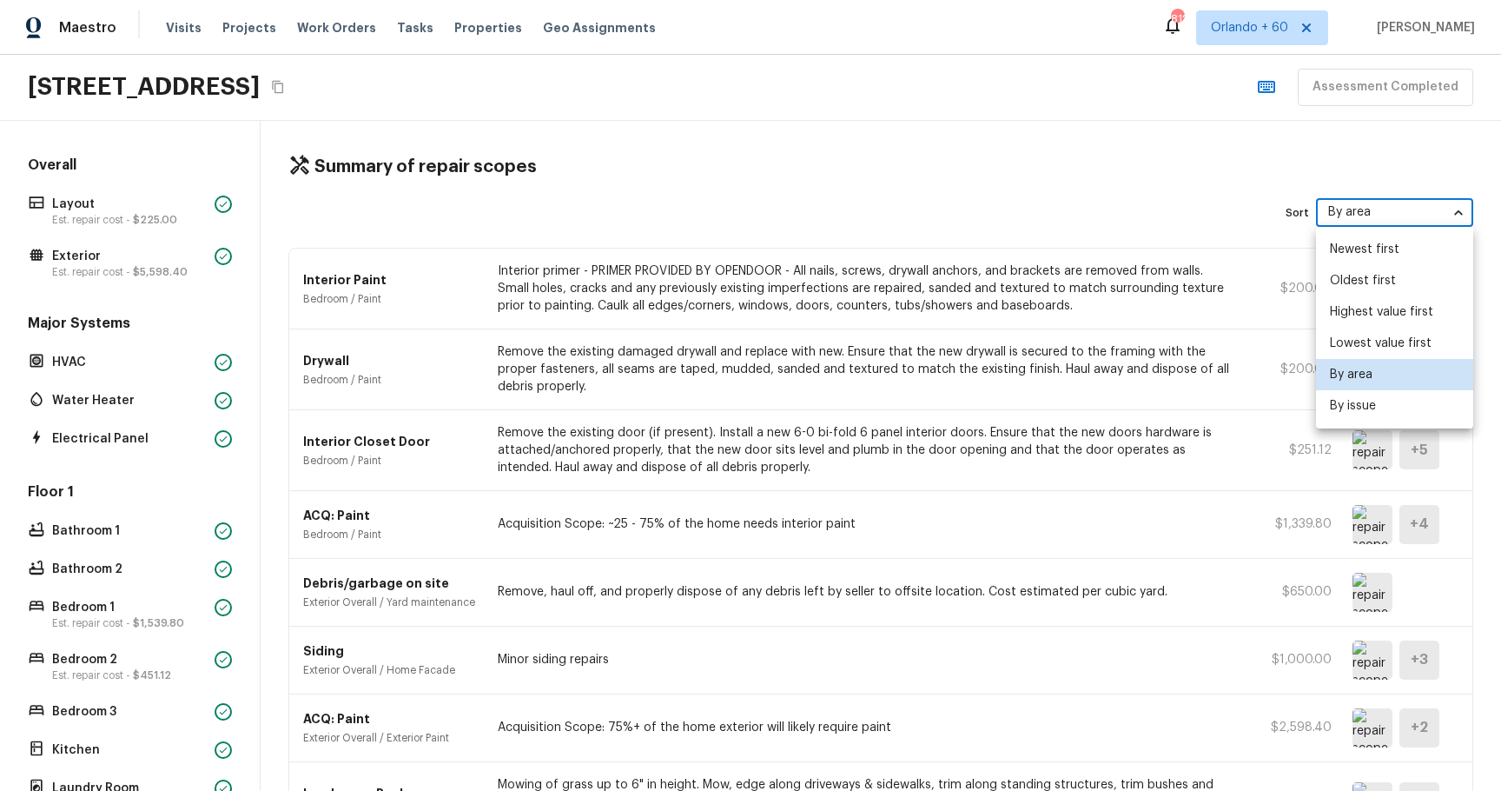
click at [1023, 530] on div at bounding box center [750, 395] width 1501 height 791
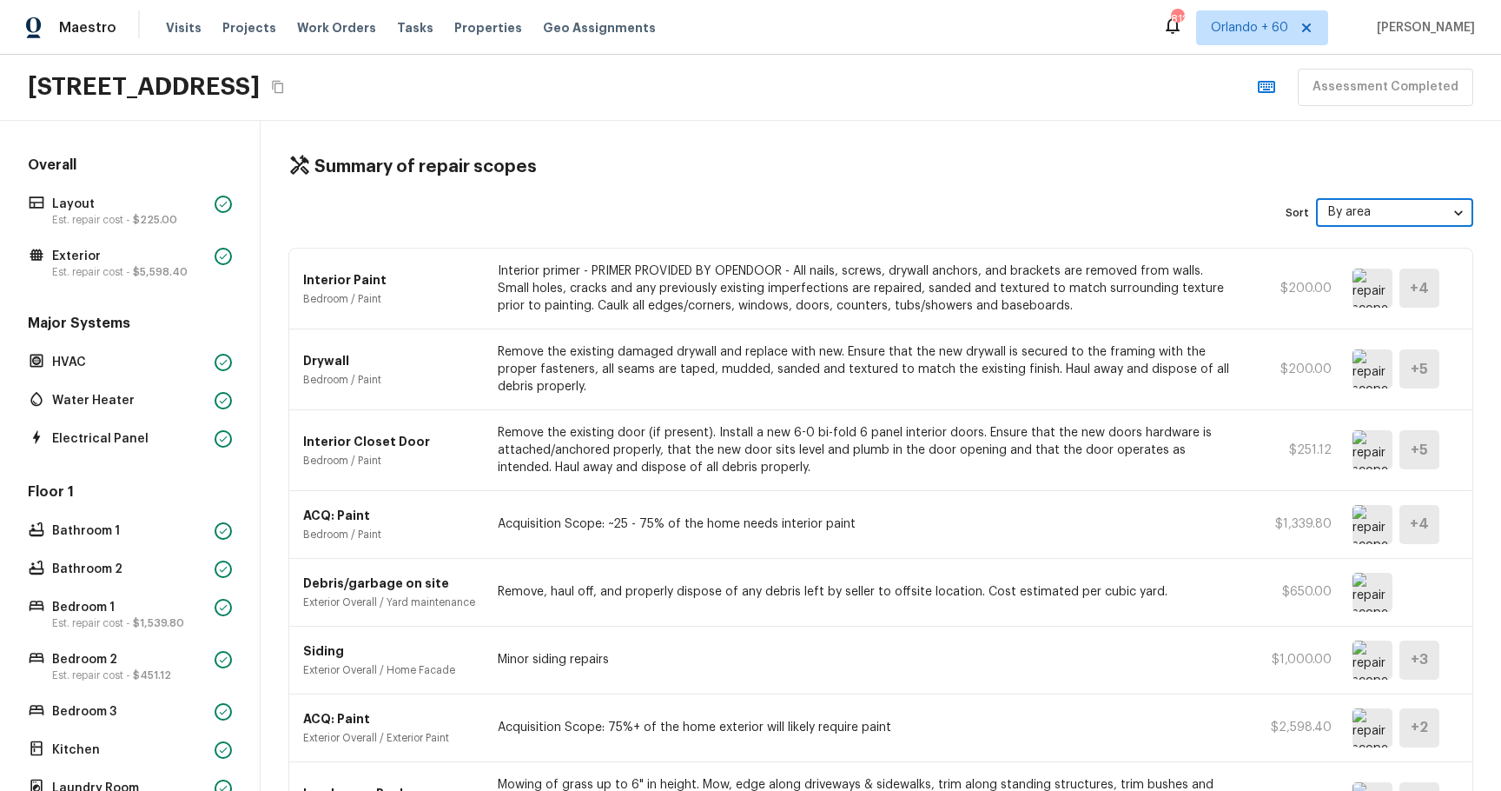
scroll to position [763, 0]
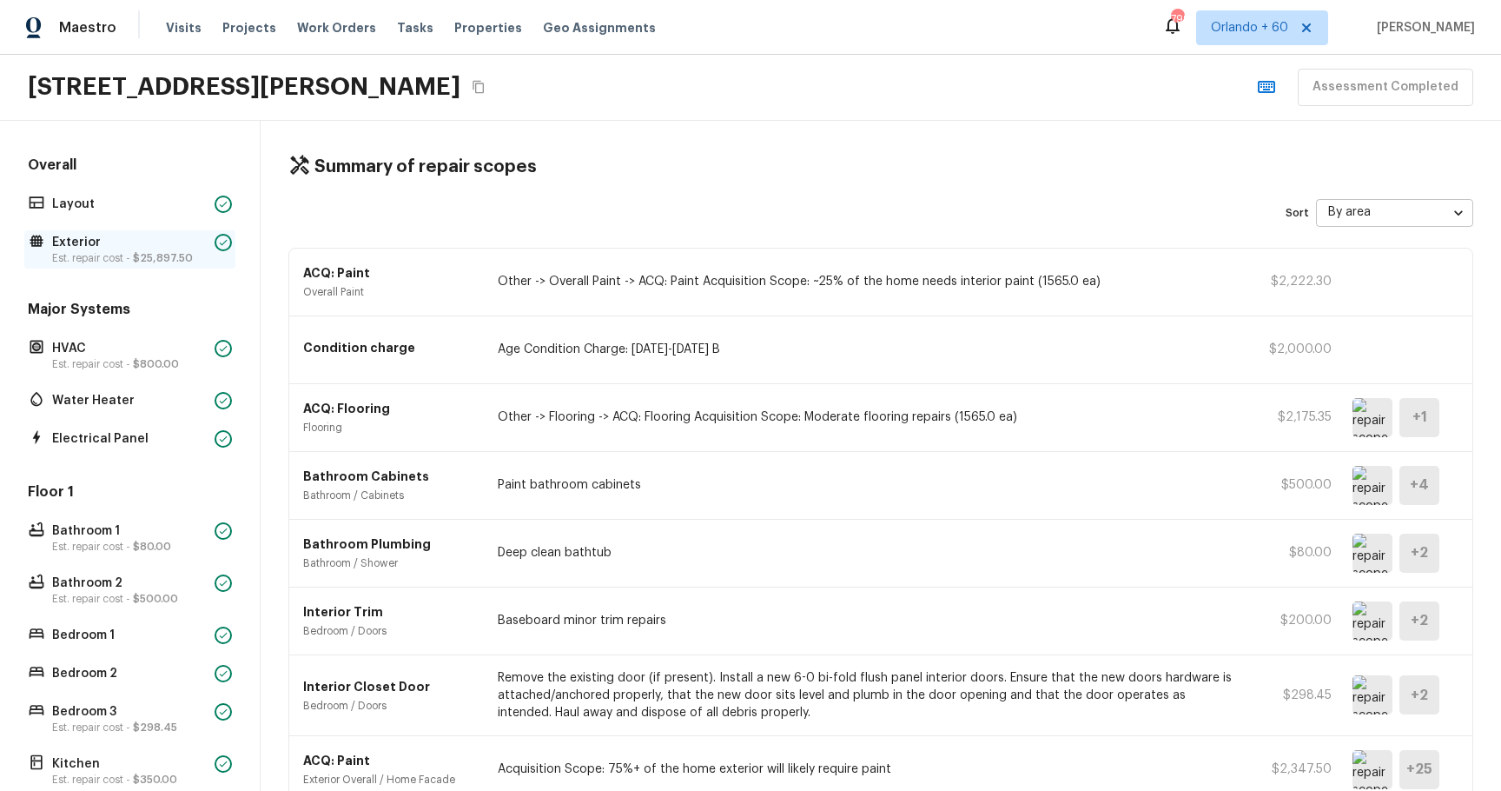
click at [88, 251] on p "Est. repair cost - $25,897.50" at bounding box center [130, 258] width 156 height 14
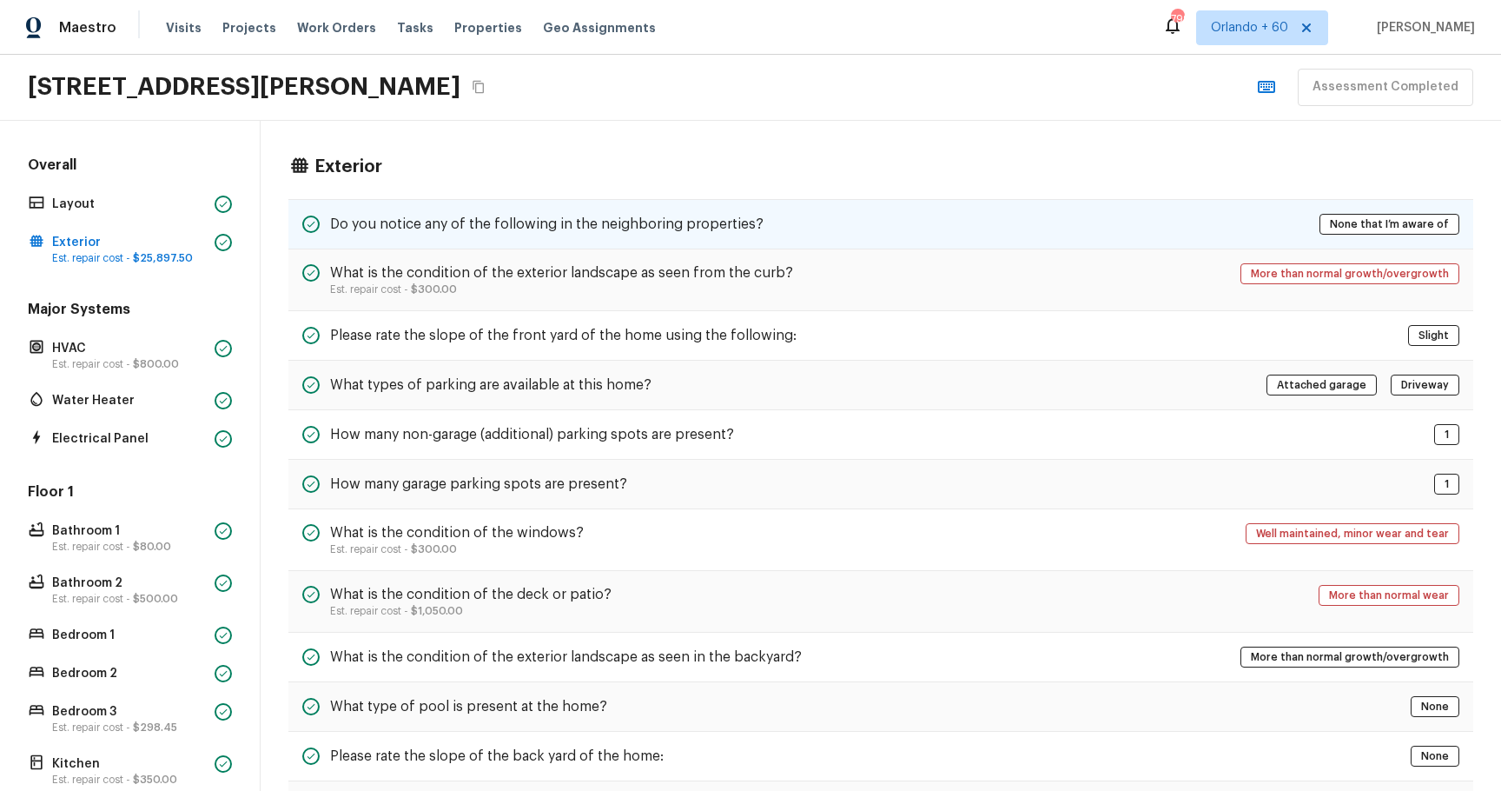
click at [819, 210] on div "Do you notice any of the following in the neighboring properties? None that I’m…" at bounding box center [880, 224] width 1185 height 50
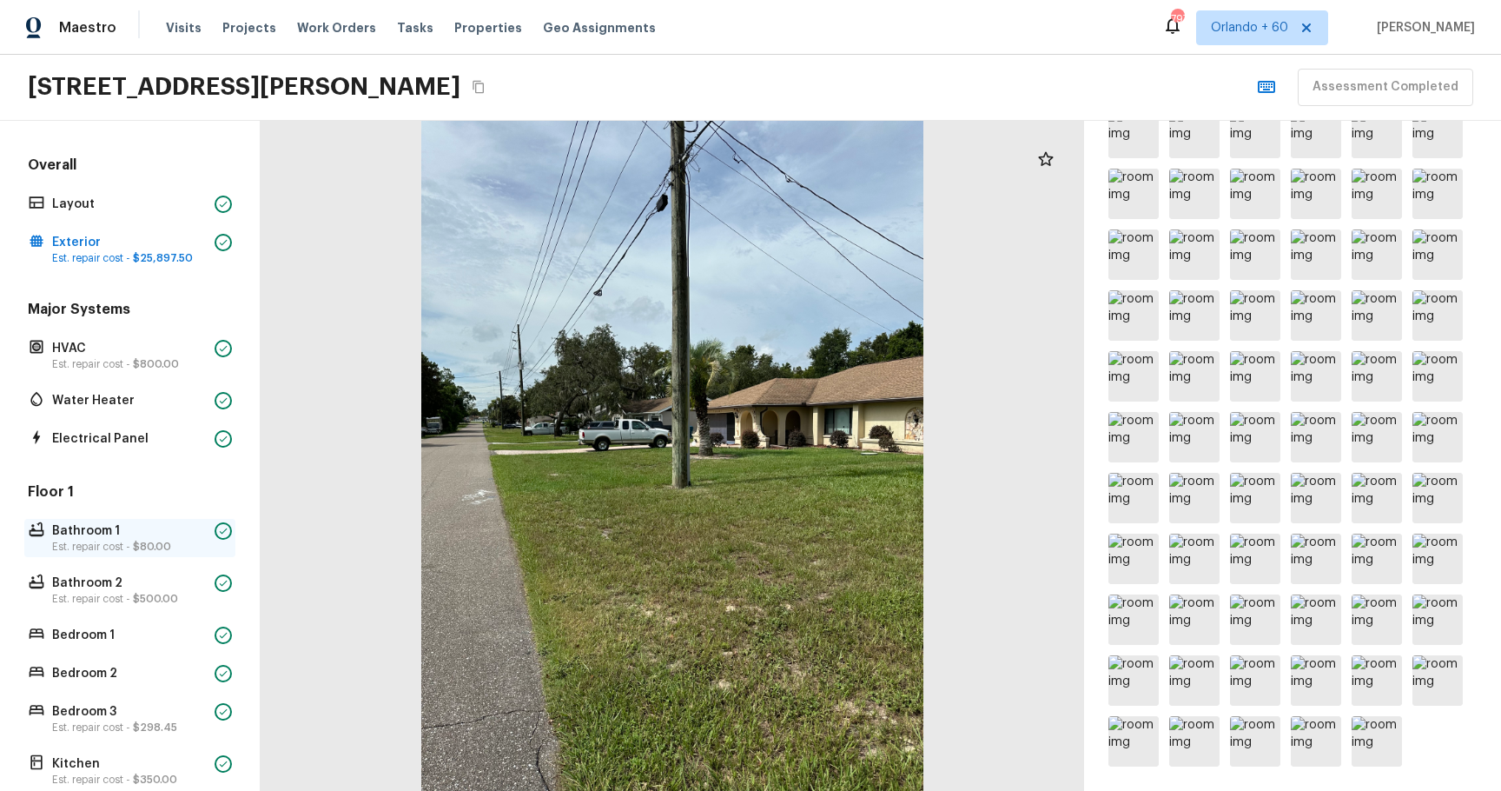
scroll to position [385, 0]
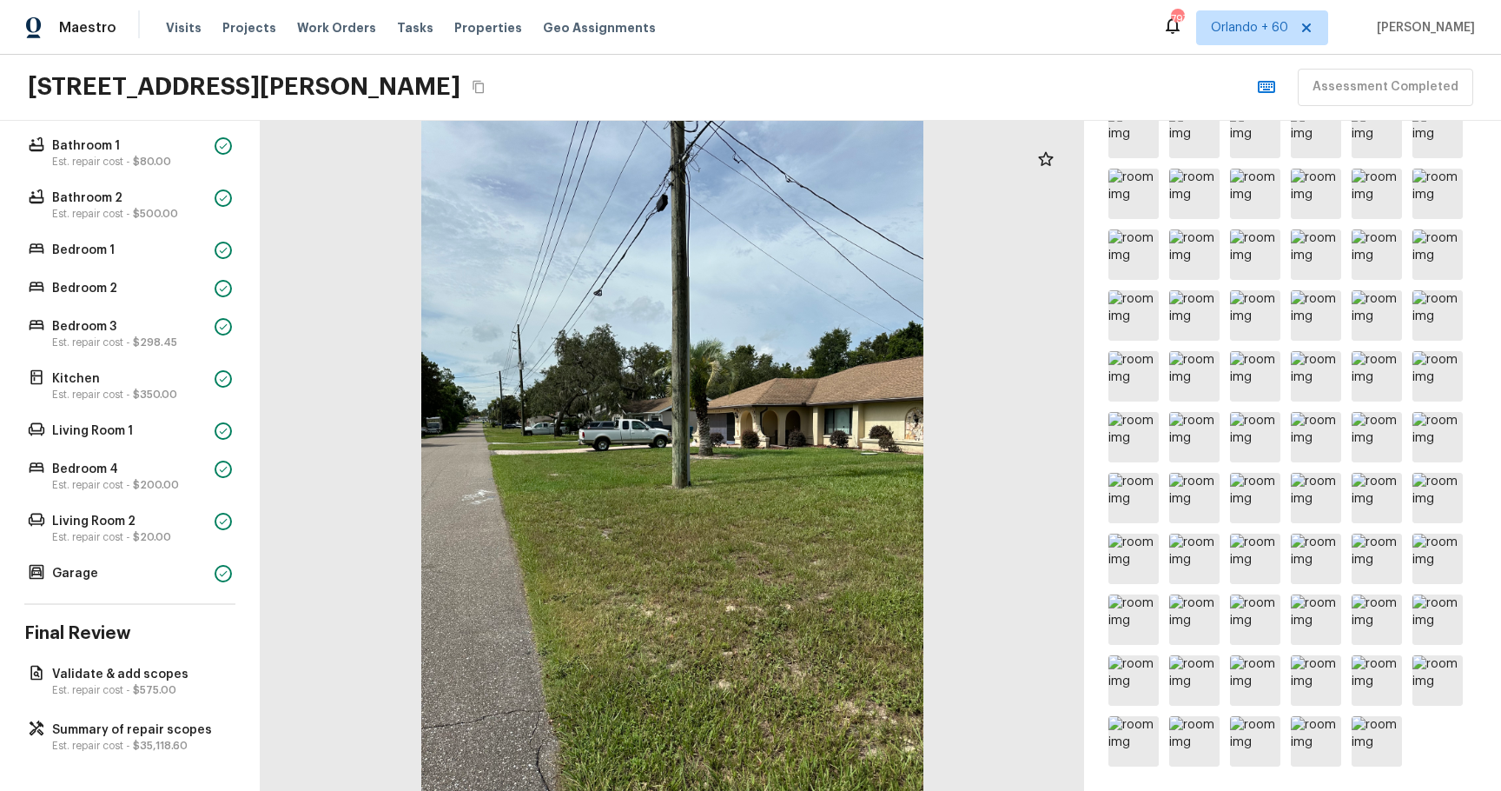
click at [96, 716] on div "Overall Layout Exterior Est. repair cost - $25,897.50 Major Systems HVAC Est. r…" at bounding box center [130, 456] width 261 height 670
click at [104, 739] on p "Est. repair cost - $35,118.60" at bounding box center [138, 745] width 173 height 14
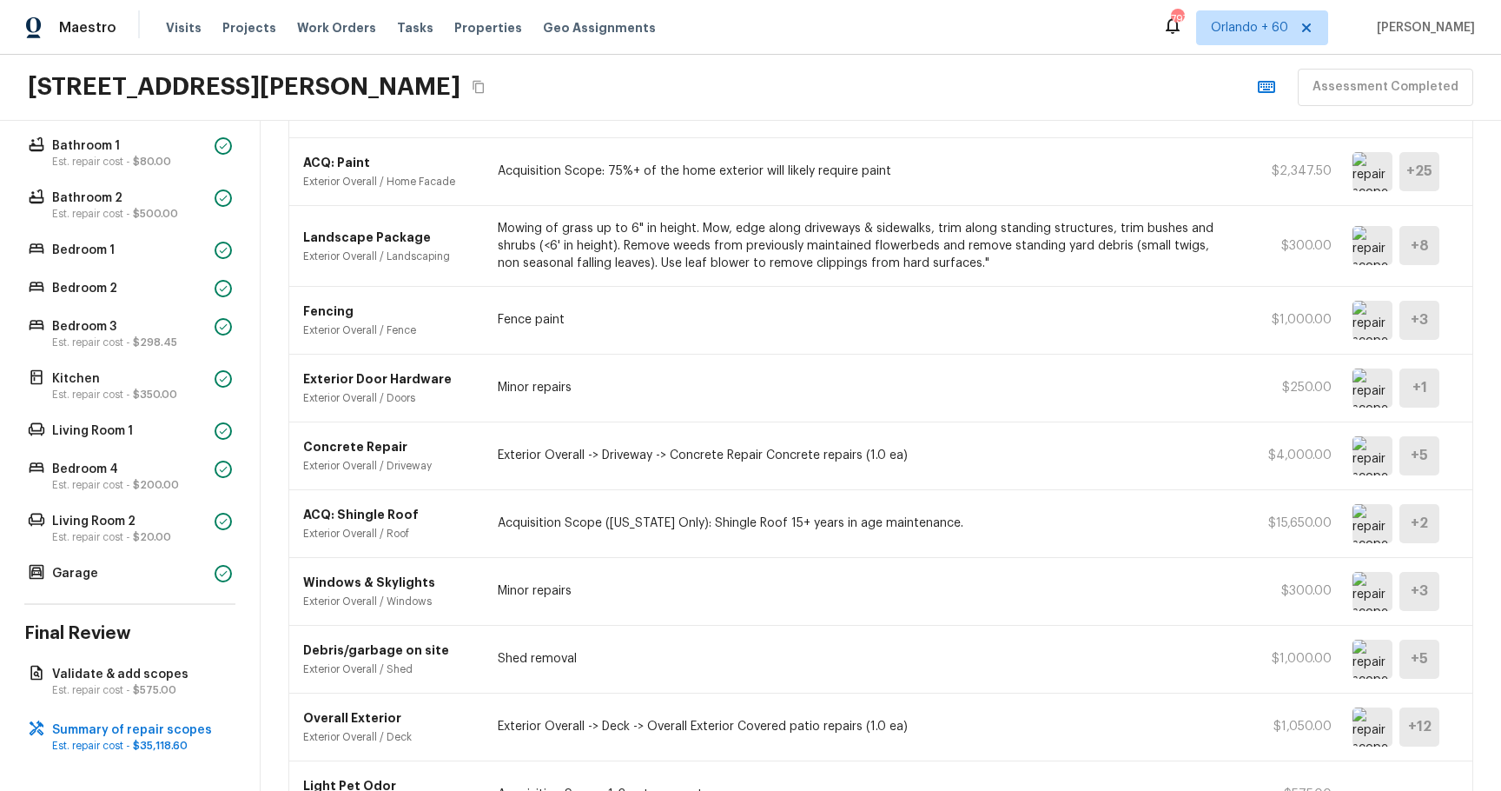
scroll to position [612, 0]
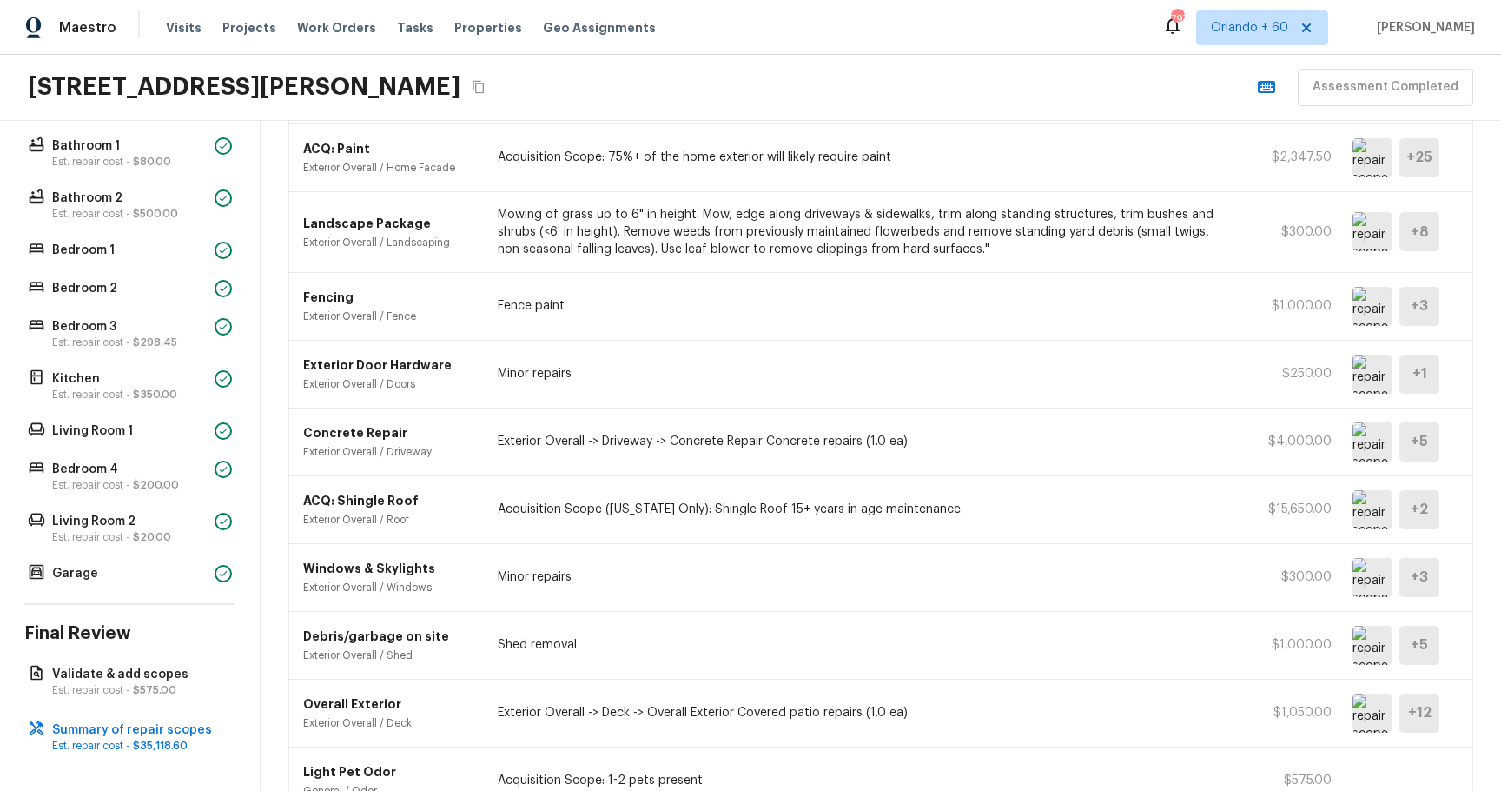
click at [1363, 712] on img at bounding box center [1373, 712] width 40 height 39
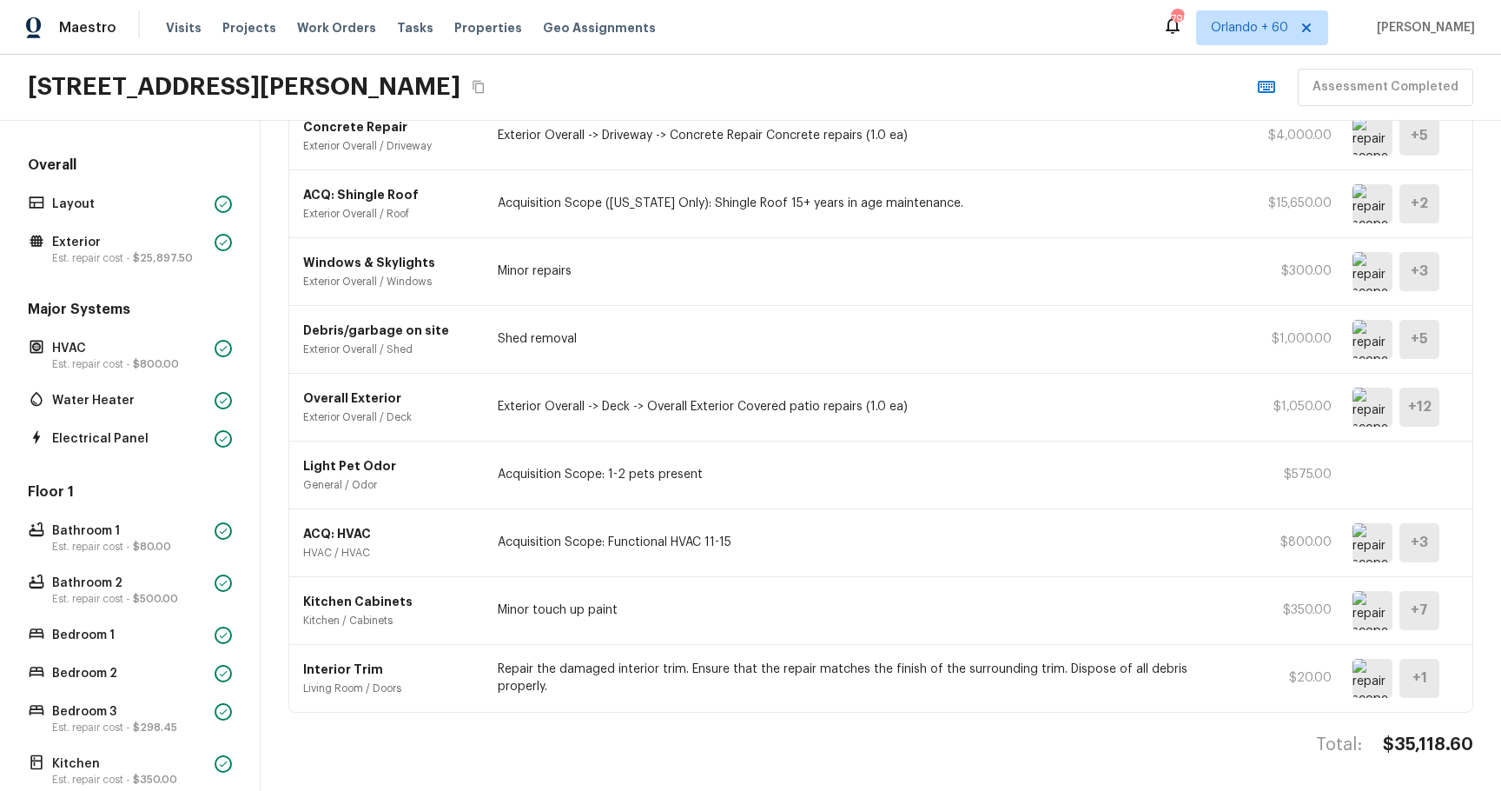
scroll to position [0, 0]
